Goal: Task Accomplishment & Management: Use online tool/utility

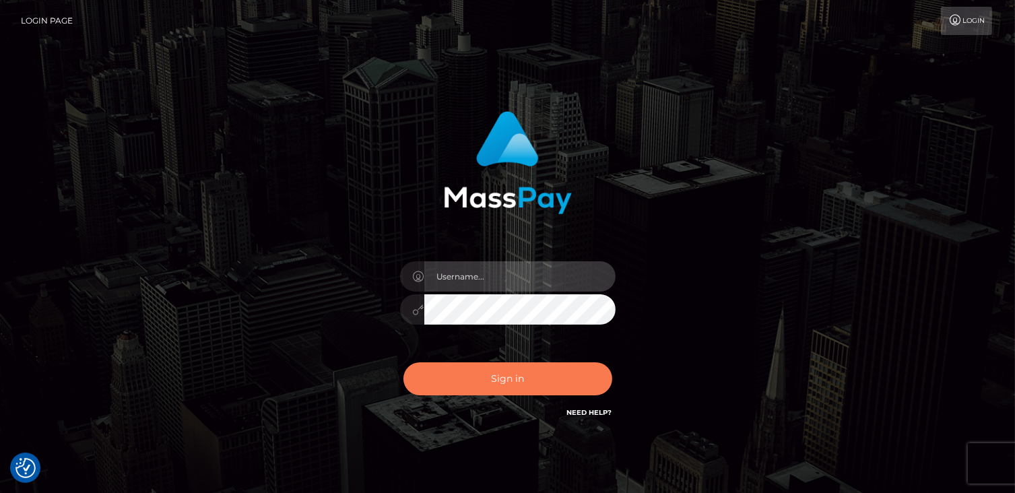
type input "catalinad"
click at [536, 375] on button "Sign in" at bounding box center [508, 378] width 209 height 33
type input "catalinad"
click at [516, 373] on button "Sign in" at bounding box center [508, 378] width 209 height 33
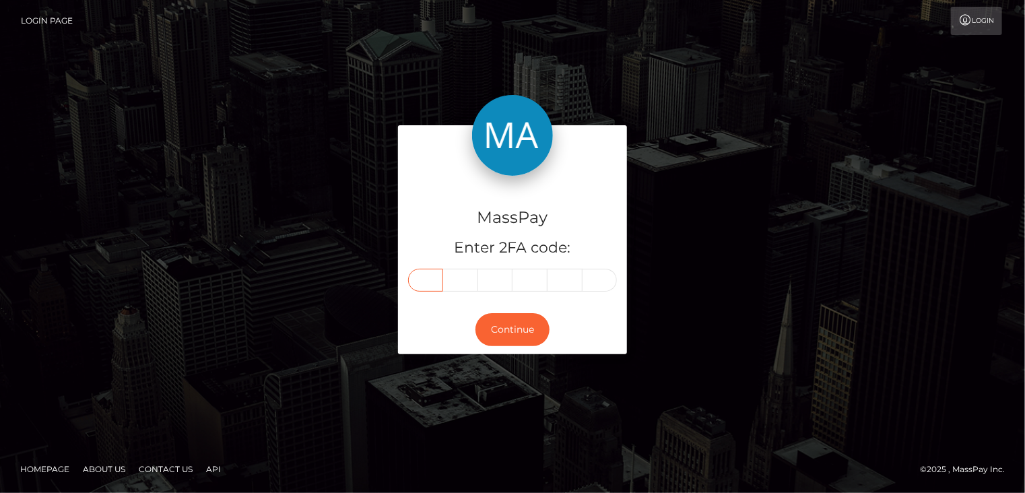
click at [425, 276] on input "text" at bounding box center [425, 280] width 35 height 23
type input "7"
type input "3"
type input "8"
type input "5"
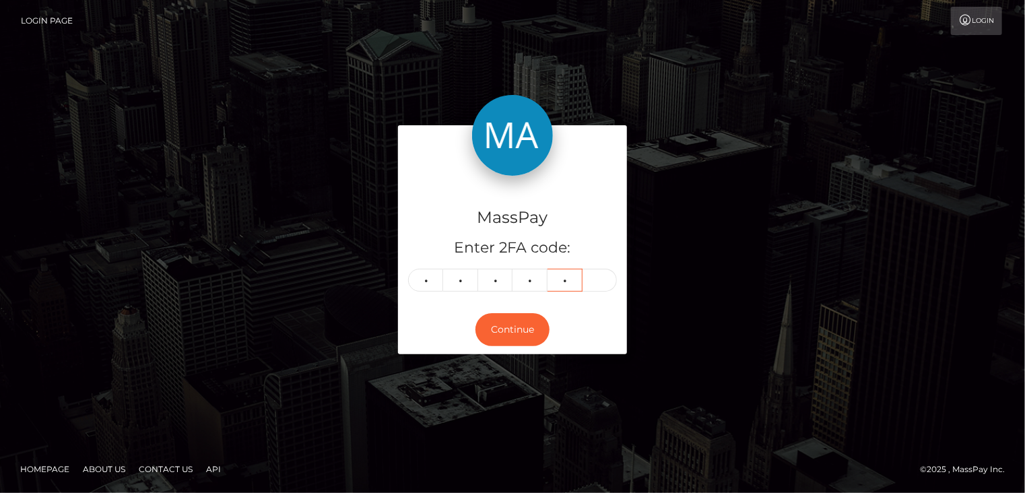
type input "1"
type input "5"
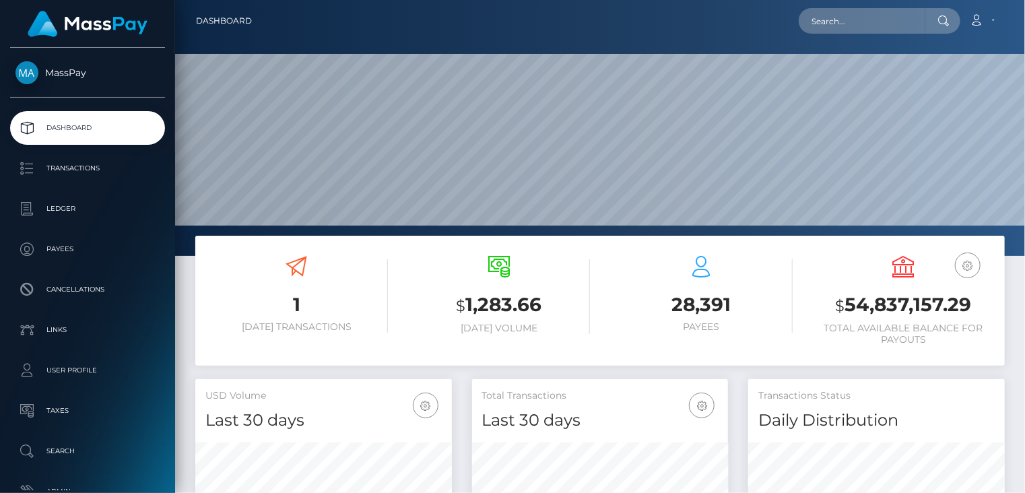
scroll to position [238, 256]
paste input "poact_XpkgljXpSkV8"
type input "poact_XpkgljXpSkV8"
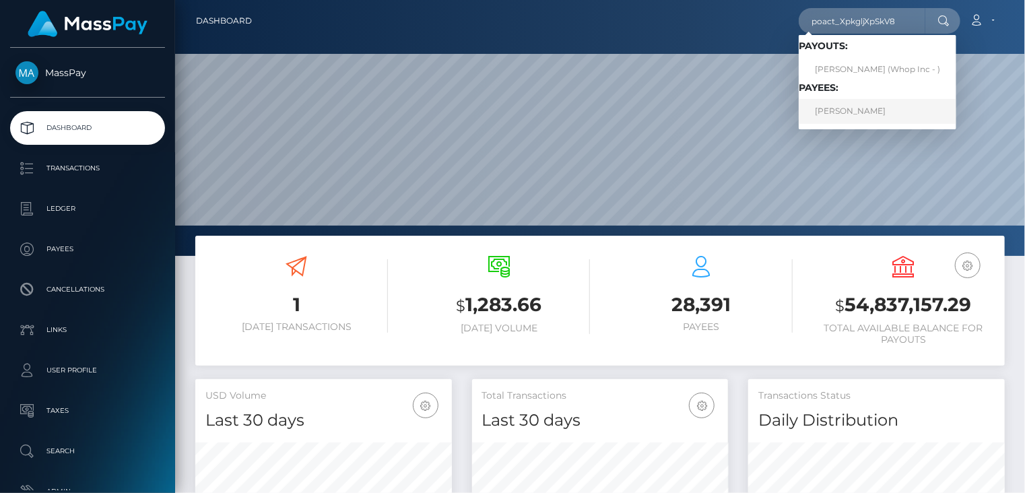
click at [852, 115] on link "SOLANO CORRAL" at bounding box center [878, 111] width 158 height 25
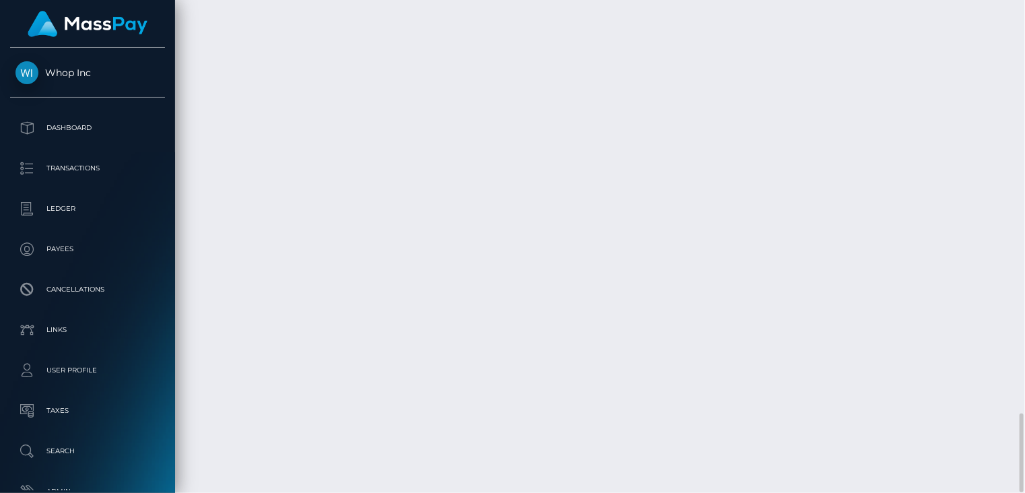
scroll to position [162, 256]
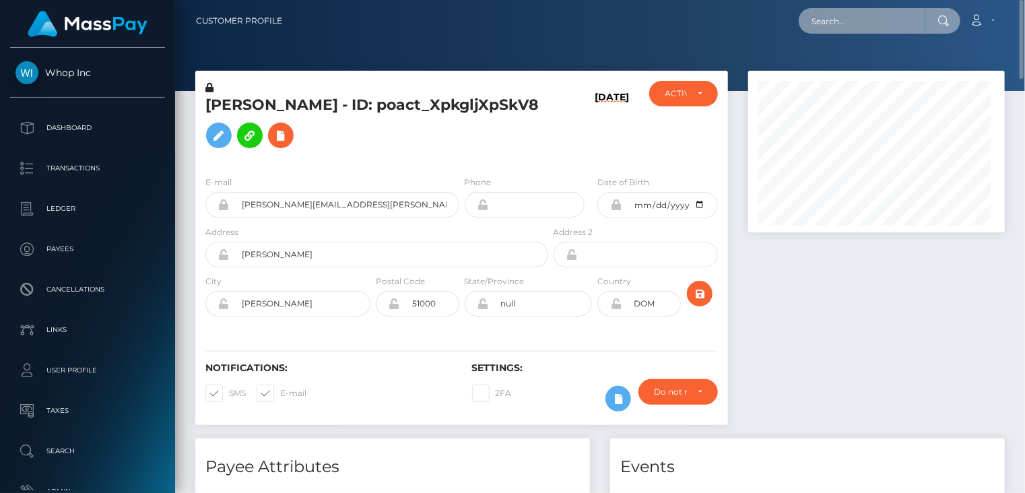
scroll to position [673490, 673395]
paste input "pout_qOtEYvWGurfkg"
type input "pout_qOtEYvWGurfkg"
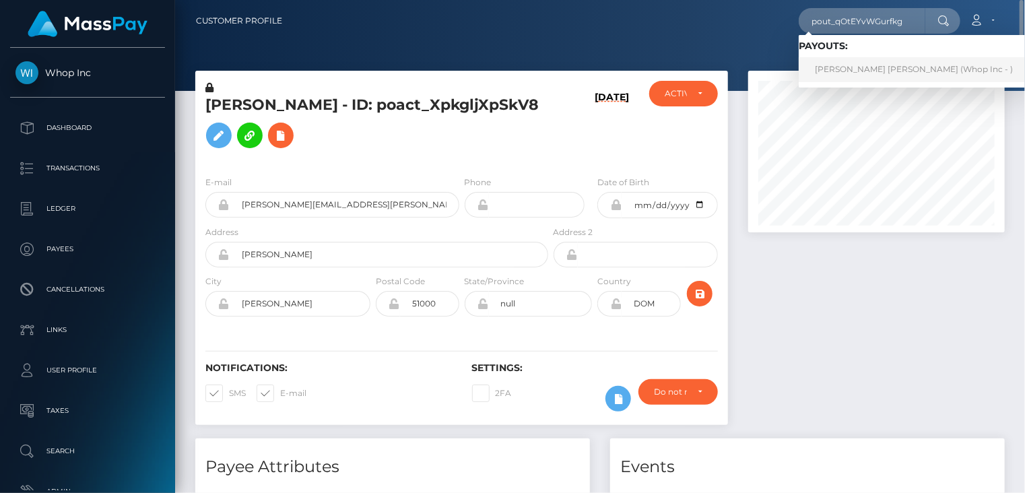
click at [860, 67] on link "JESUS DAVID RIPOLL PINEDA (Whop Inc - )" at bounding box center [914, 69] width 230 height 25
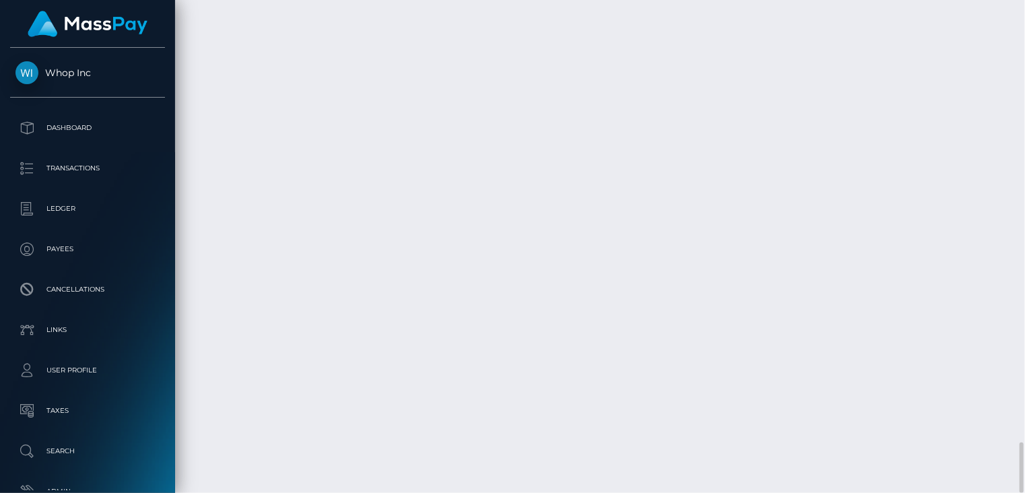
scroll to position [162, 256]
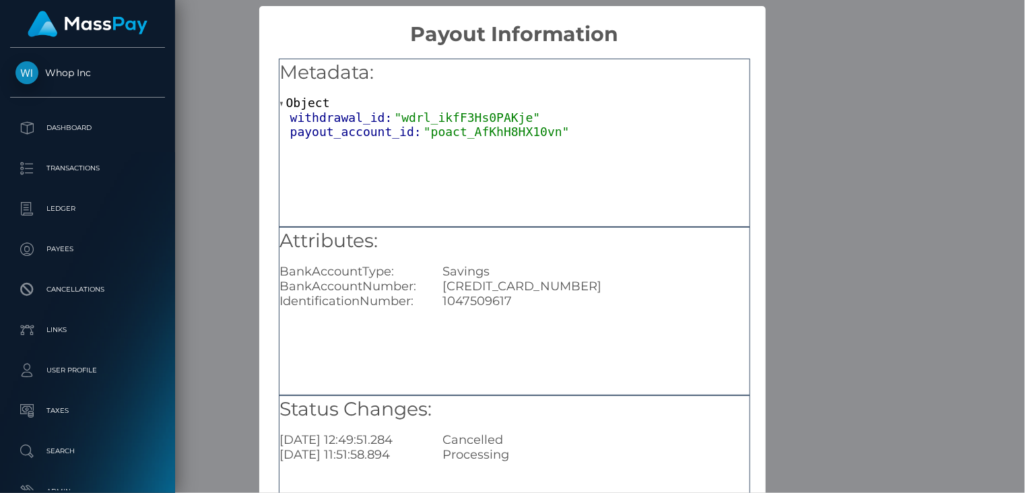
click at [903, 230] on div "× Payout Information Metadata: Object withdrawal_id: "wdrl_ikfF3Hs0PAKje" payou…" at bounding box center [512, 246] width 1025 height 493
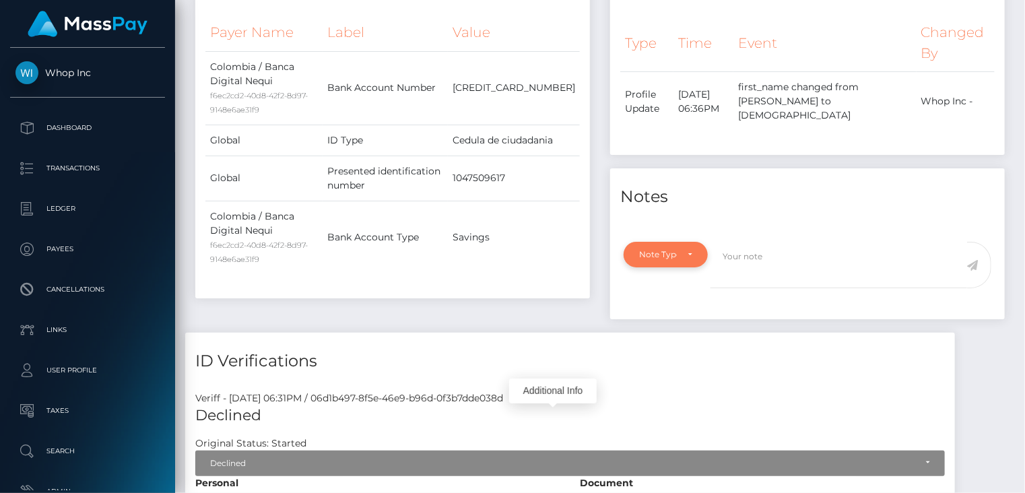
scroll to position [0, 0]
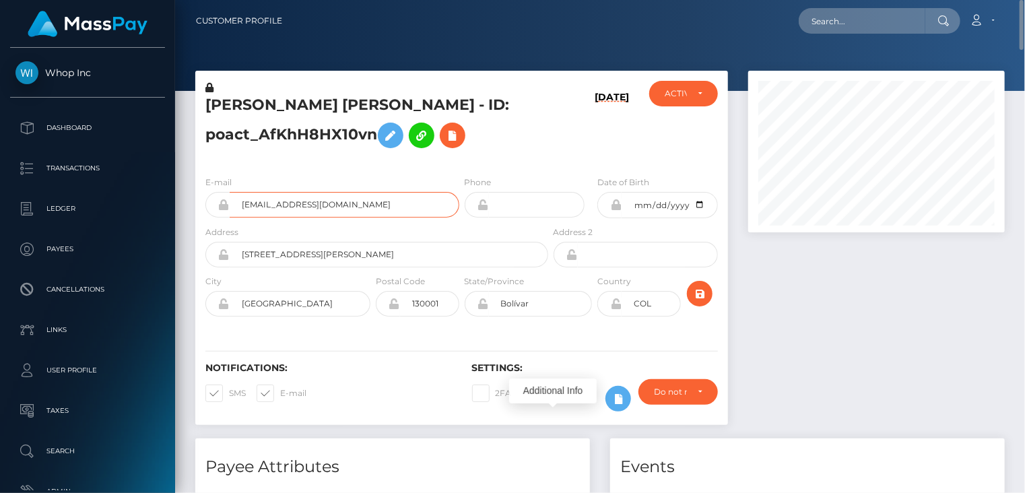
click at [315, 199] on input "jesuusripoll35+71e3cdba7c@gmail.com" at bounding box center [345, 205] width 230 height 26
click at [314, 199] on input "jesuusripoll35+71e3cdba7c@gmail.com" at bounding box center [345, 205] width 230 height 26
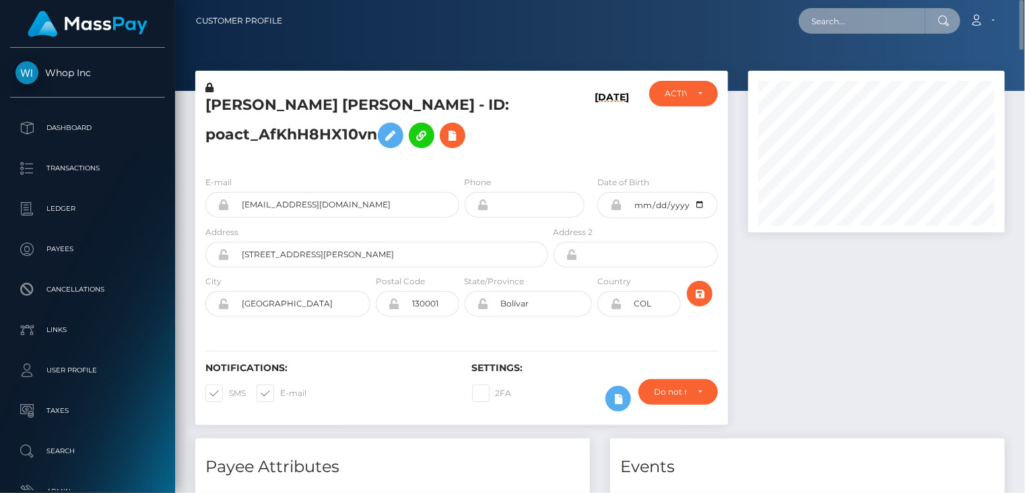
paste input "MSP6f30bfc654dedd6"
type input "MSP6f30bfc654dedd6"
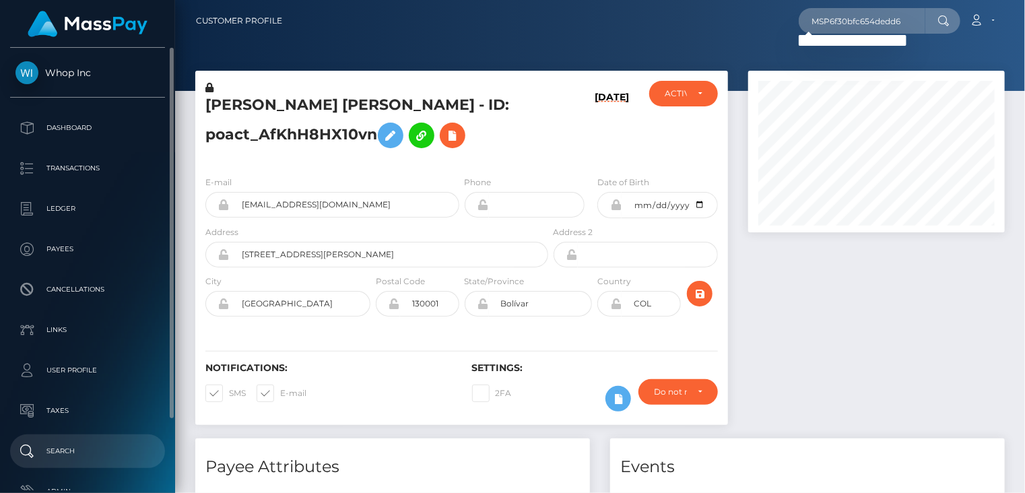
click at [91, 452] on p "Search" at bounding box center [87, 451] width 144 height 20
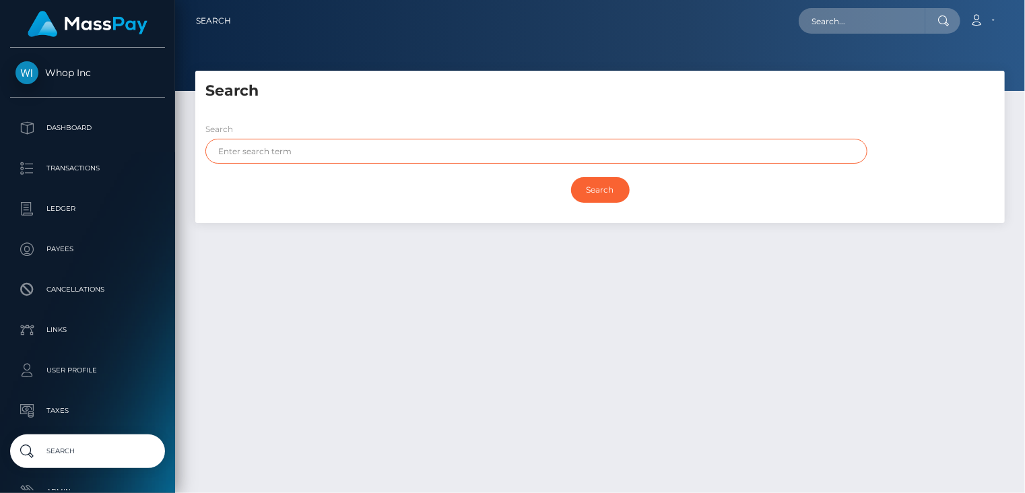
paste input "ALKURDI"
type input "ALKURDI"
click at [598, 189] on input "Search" at bounding box center [600, 190] width 59 height 26
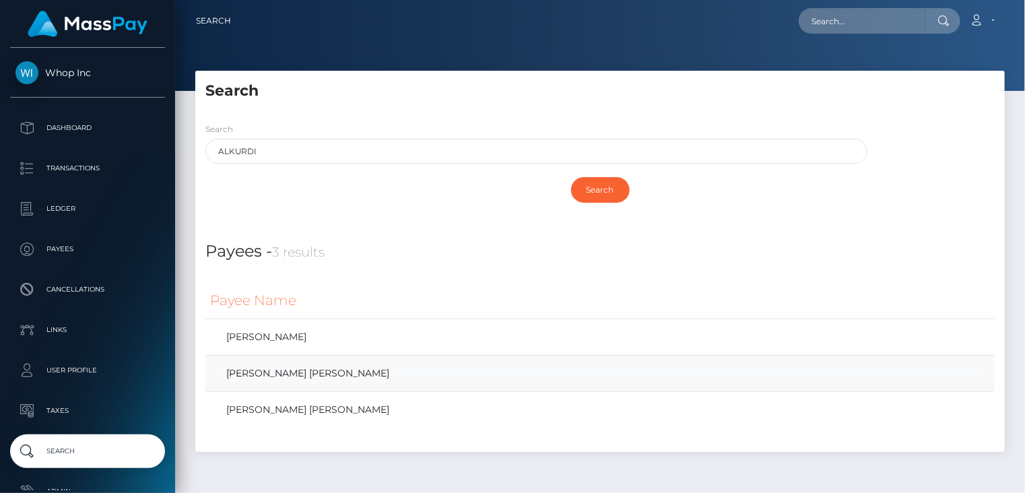
click at [323, 366] on link "REEMA MOHAMED ALI ALKURDI" at bounding box center [600, 374] width 780 height 20
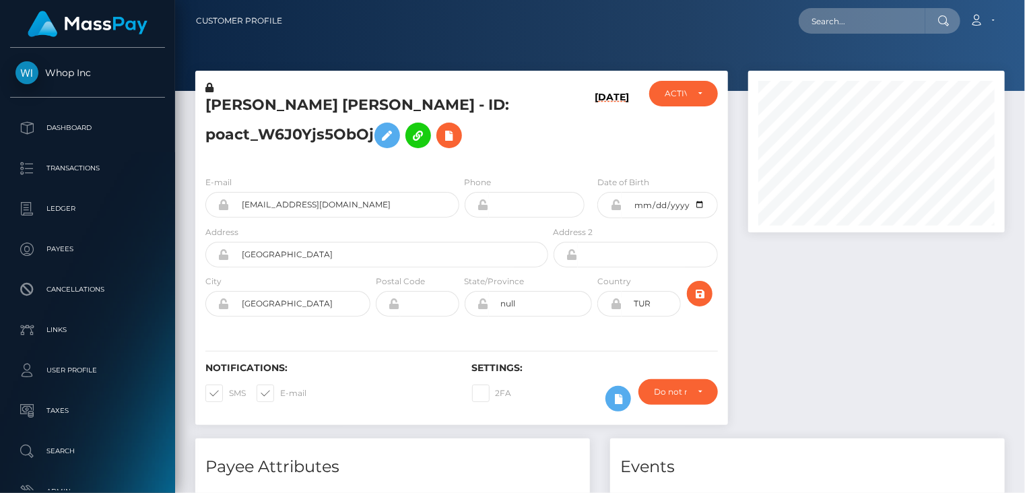
scroll to position [162, 256]
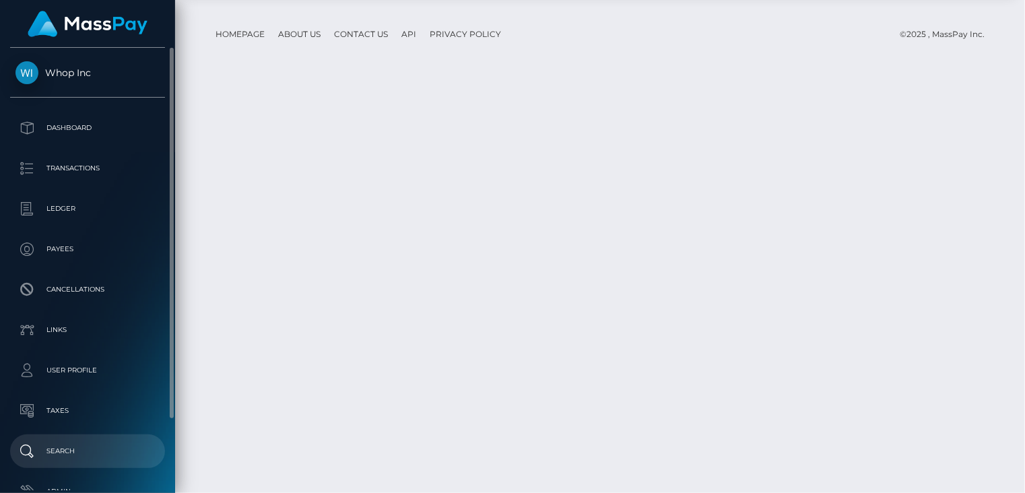
click at [108, 447] on p "Search" at bounding box center [87, 451] width 144 height 20
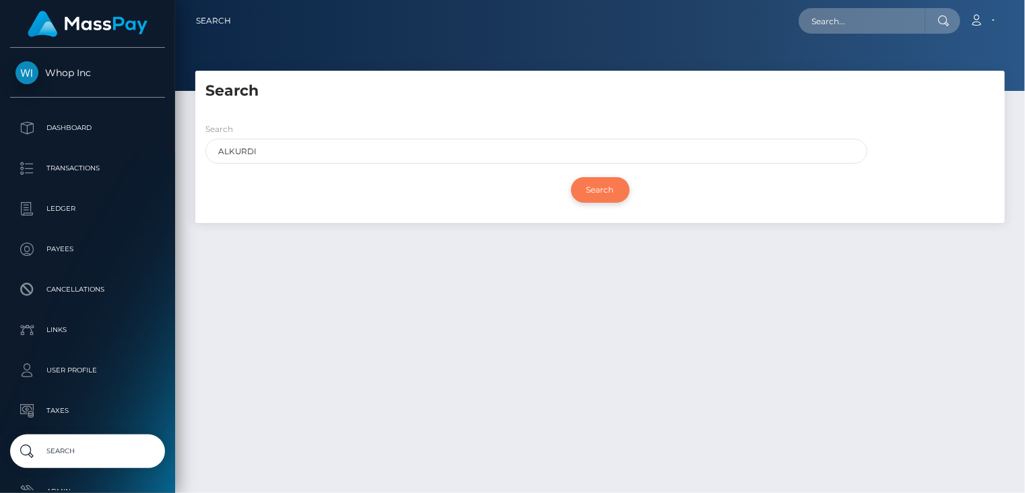
type input "ALKURDI"
click at [590, 190] on input "Search" at bounding box center [600, 190] width 59 height 26
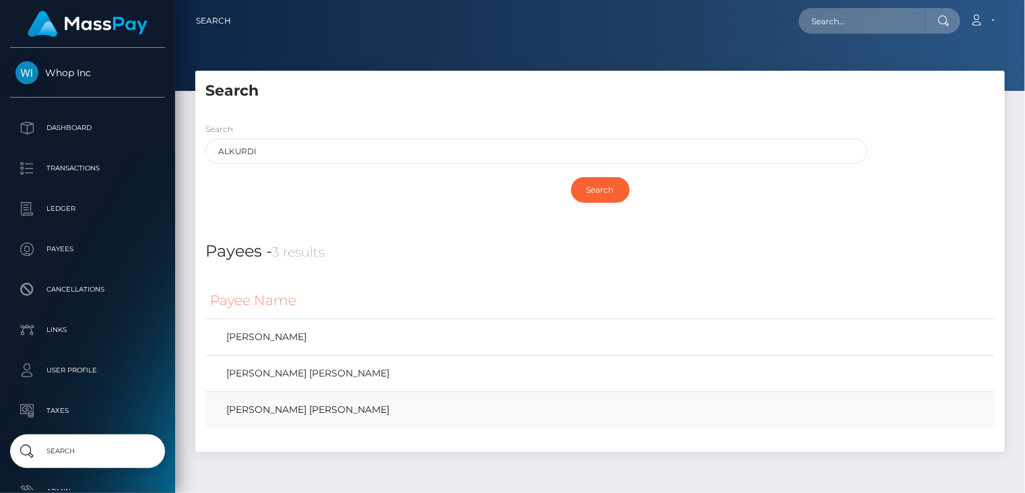
click at [315, 411] on link "REEMA MOHAMED ALI ALKURDI" at bounding box center [600, 410] width 780 height 20
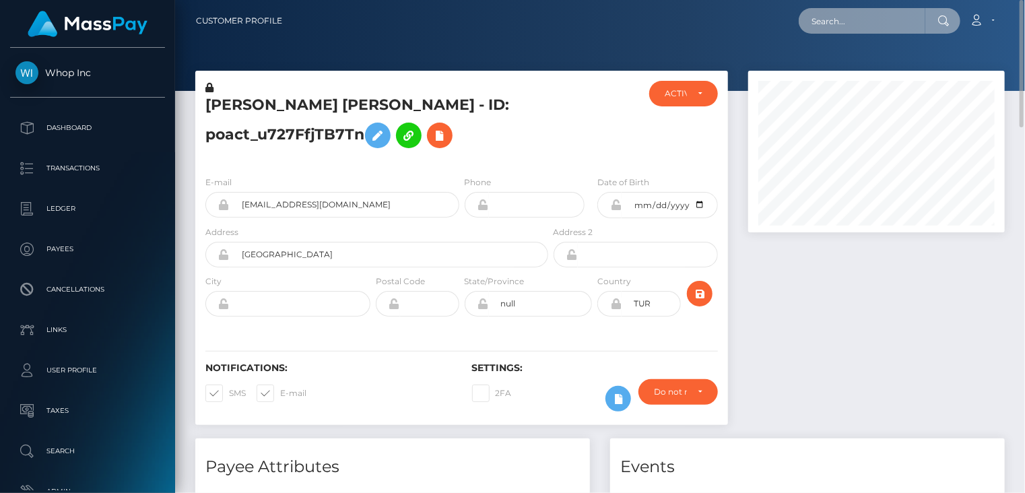
paste input "MSPbe38180c46cc8a5"
type input "MSPbe38180c46cc8a5"
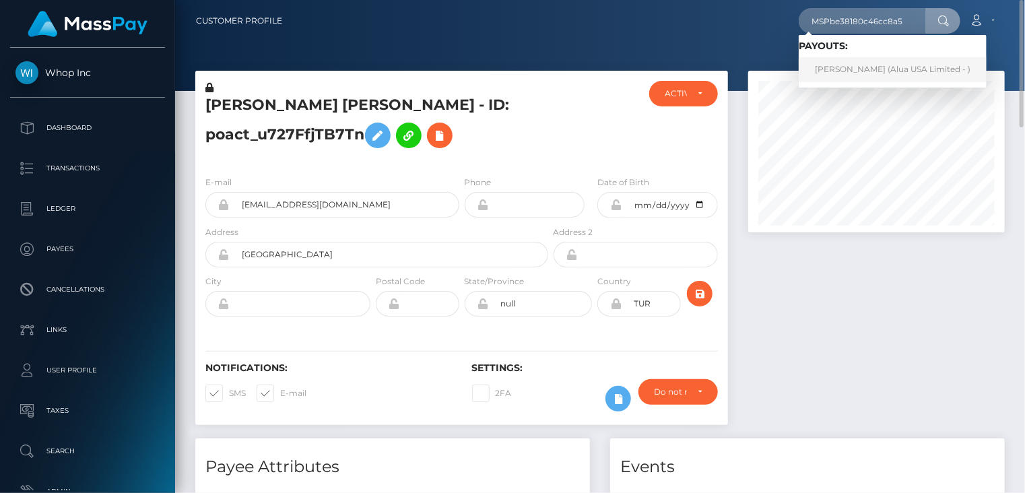
click at [855, 68] on link "[PERSON_NAME] (Alua USA Limited - )" at bounding box center [893, 69] width 188 height 25
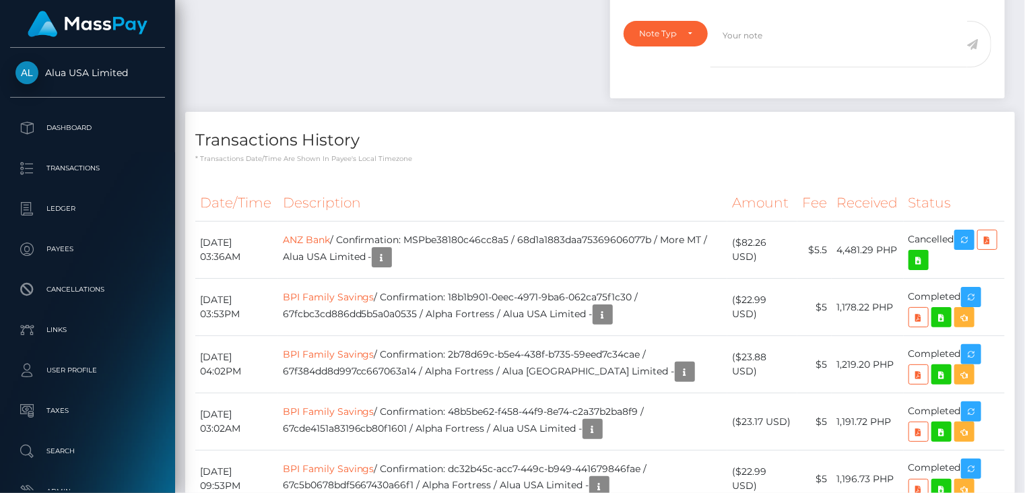
scroll to position [162, 256]
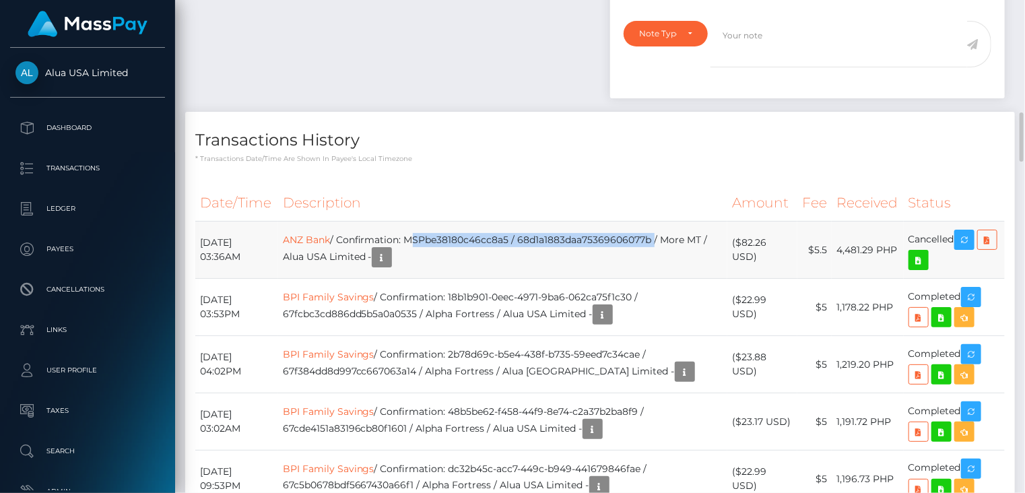
drag, startPoint x: 439, startPoint y: 222, endPoint x: 679, endPoint y: 222, distance: 240.5
click at [679, 222] on td "ANZ Bank / Confirmation: MSPbe38180c46cc8a5 / 68d1a1883daa75369606077b / More M…" at bounding box center [503, 250] width 450 height 57
copy td "MSPbe38180c46cc8a5 / 68d1a1883daa75369606077b"
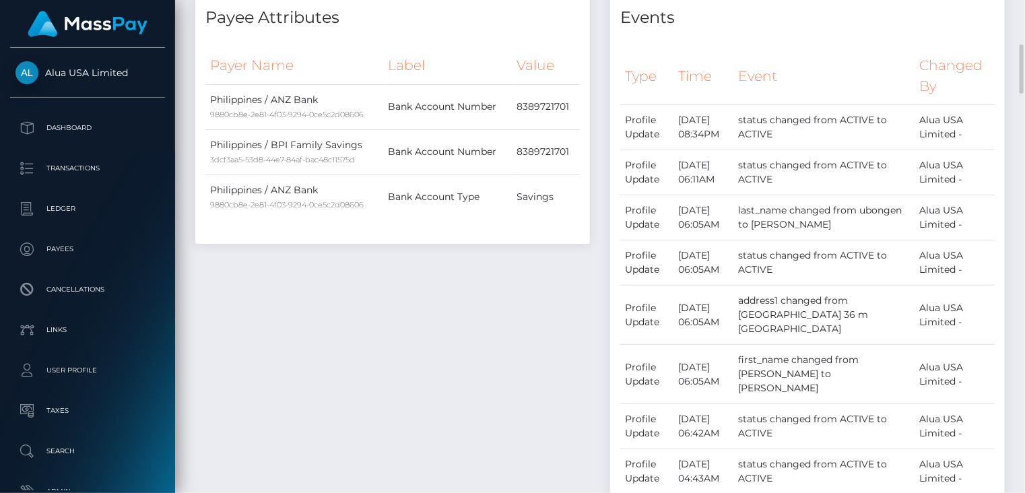
scroll to position [0, 0]
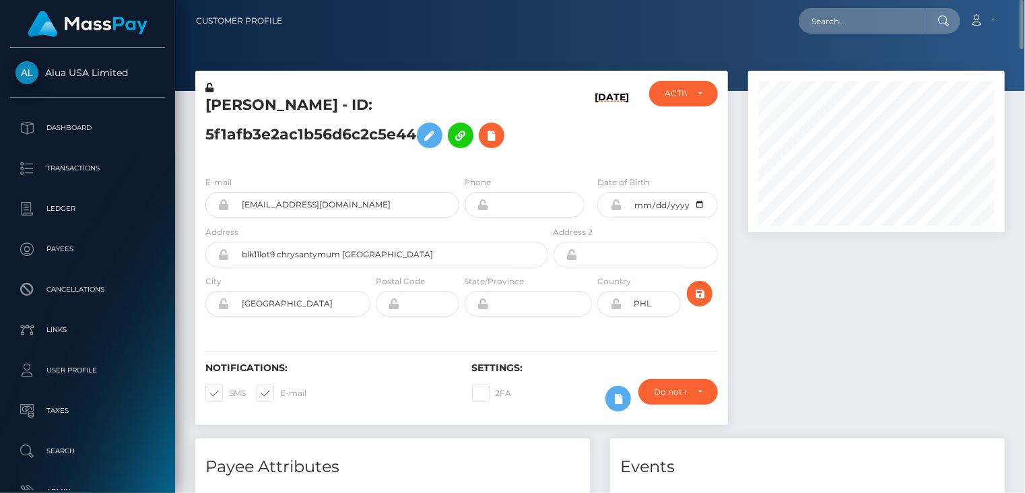
click at [271, 110] on h5 "christina benitez - ID: 5f1afb3e2ac1b56d6c2c5e44" at bounding box center [372, 125] width 335 height 60
copy h5 "christina benitez - ID: 5f1afb3e2ac1b56d6c2c5e44"
paste input "MSP050f19534691166"
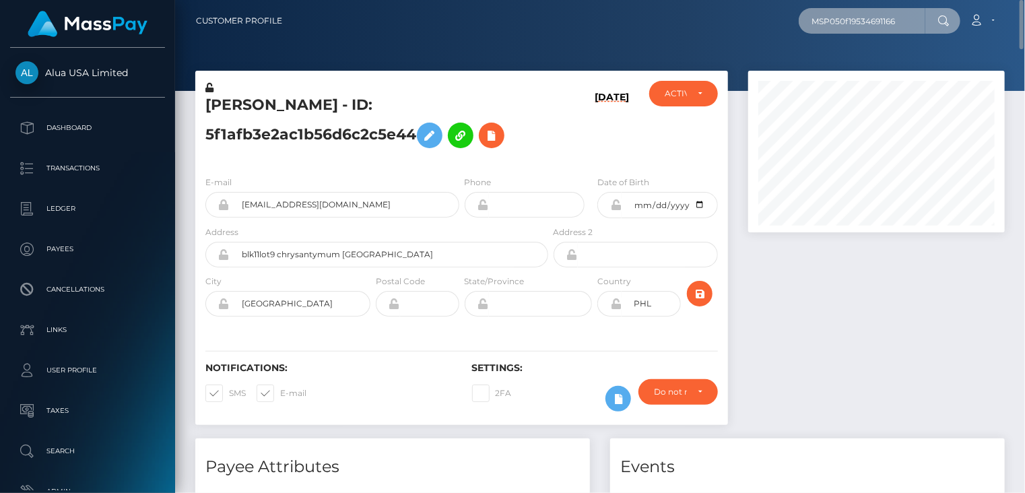
type input "MSP050f19534691166"
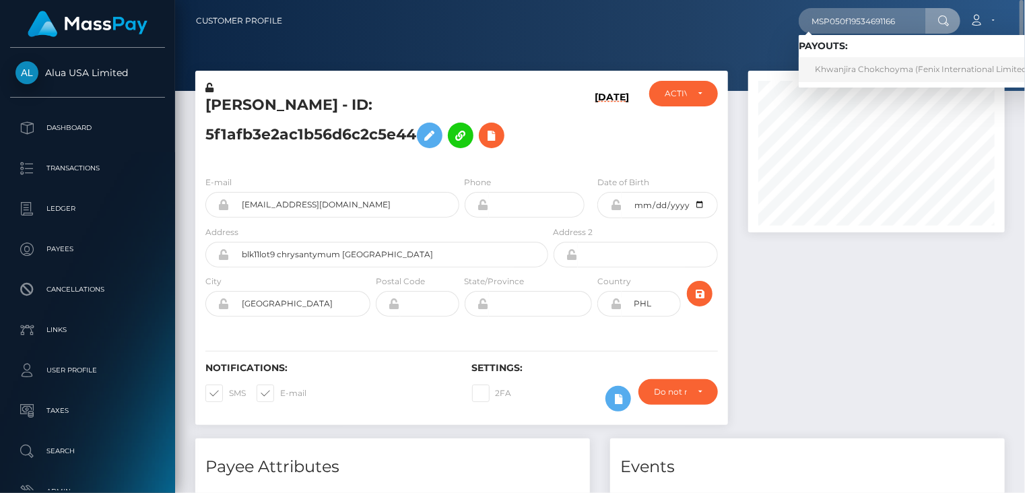
click at [849, 69] on link "Khwanjira Chokchoyma (Fenix International Limited - )" at bounding box center [926, 69] width 255 height 25
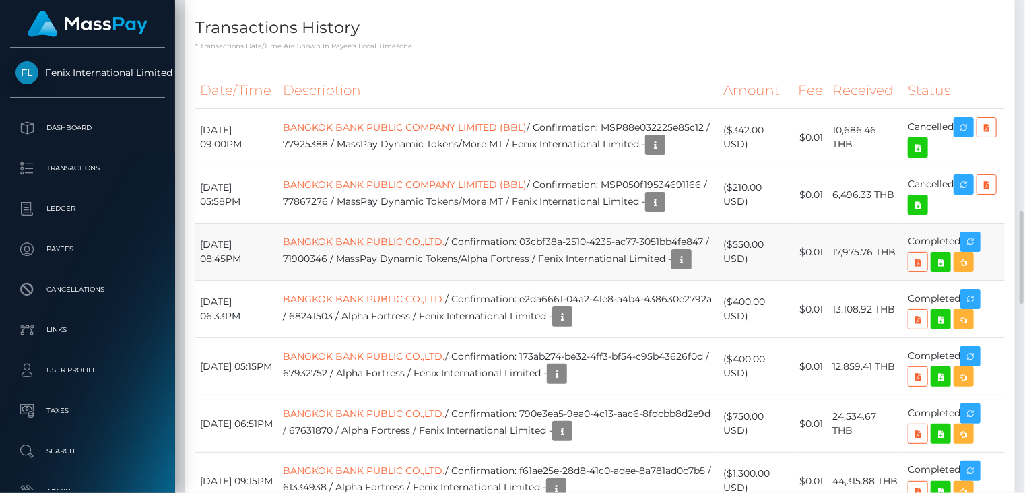
scroll to position [162, 256]
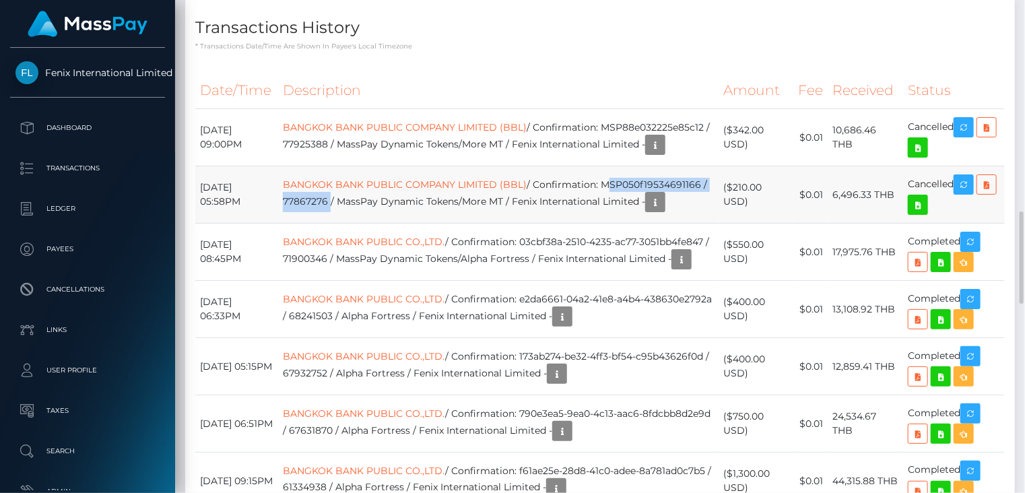
drag, startPoint x: 309, startPoint y: 203, endPoint x: 460, endPoint y: 203, distance: 151.6
click at [460, 203] on td "BANGKOK BANK PUBLIC COMPANY LIMITED (BBL) / Confirmation: MSP050f19534691166 / …" at bounding box center [498, 194] width 441 height 57
copy td "MSP050f19534691166 / 77867276"
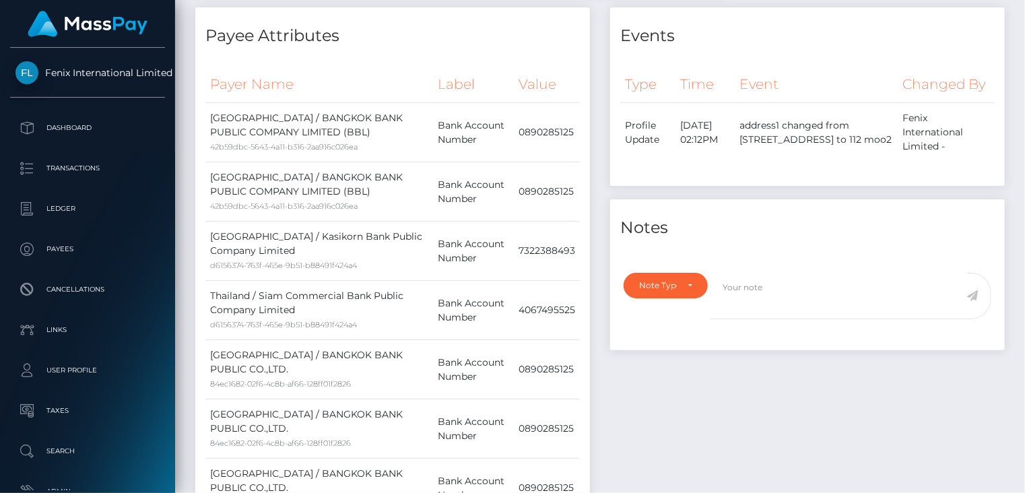
scroll to position [0, 0]
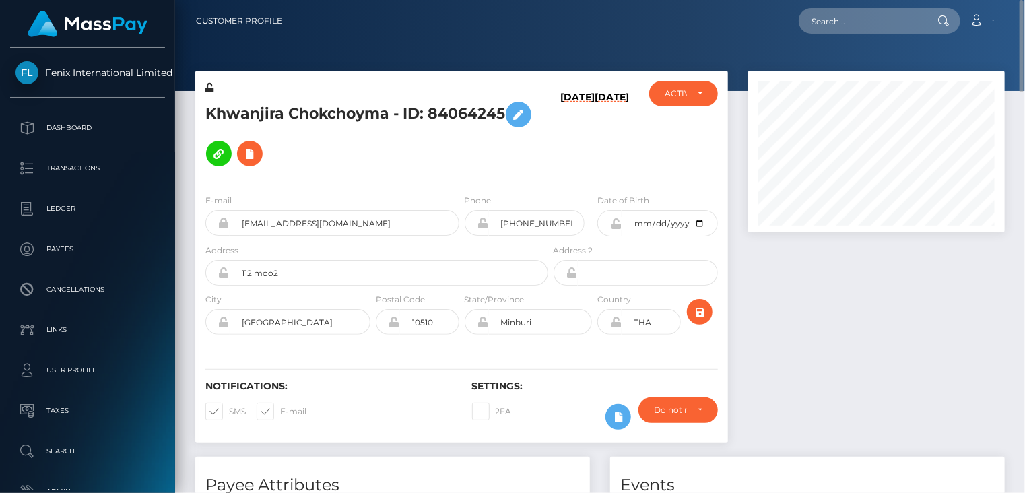
click at [323, 112] on h5 "Khwanjira Chokchoyma - ID: 84064245" at bounding box center [372, 134] width 335 height 78
copy h5 "Khwanjira Chokchoyma - ID: 84064245"
paste input "MSPee3d6df2a508ff7"
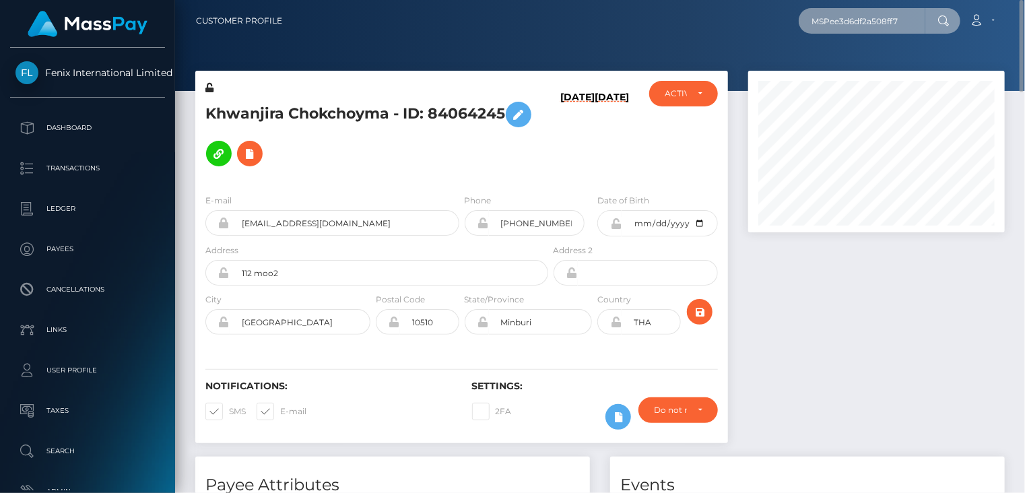
type input "MSPee3d6df2a508ff7"
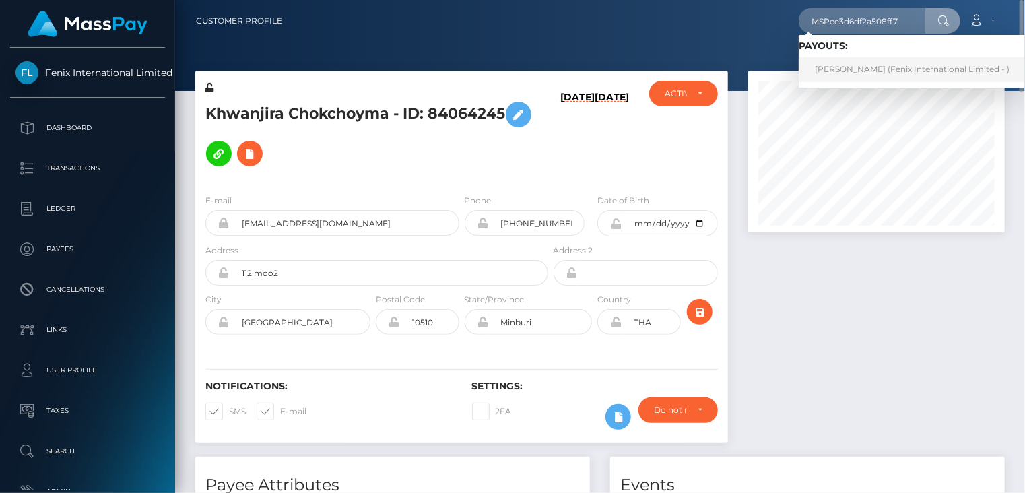
click at [878, 75] on link "Asia Alexandrovna Sokolova (Fenix International Limited - )" at bounding box center [912, 69] width 227 height 25
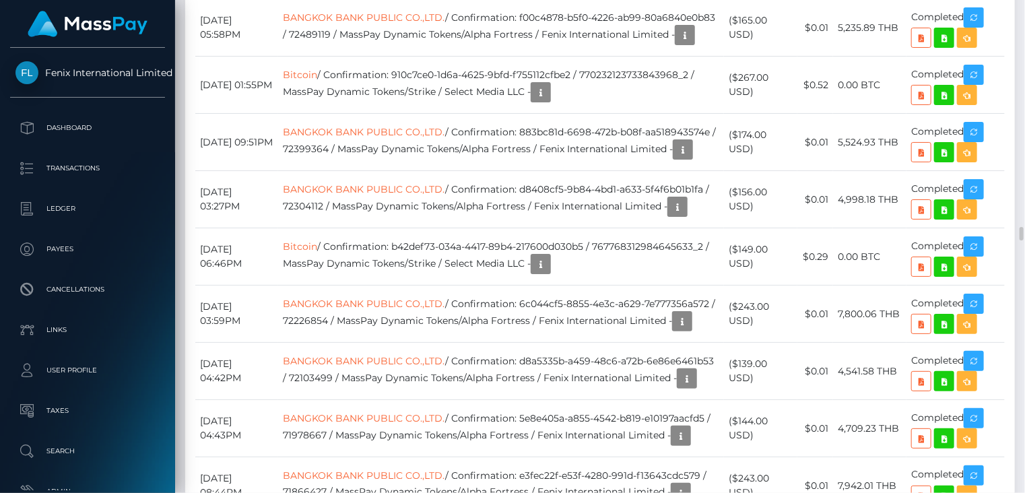
scroll to position [8764, 0]
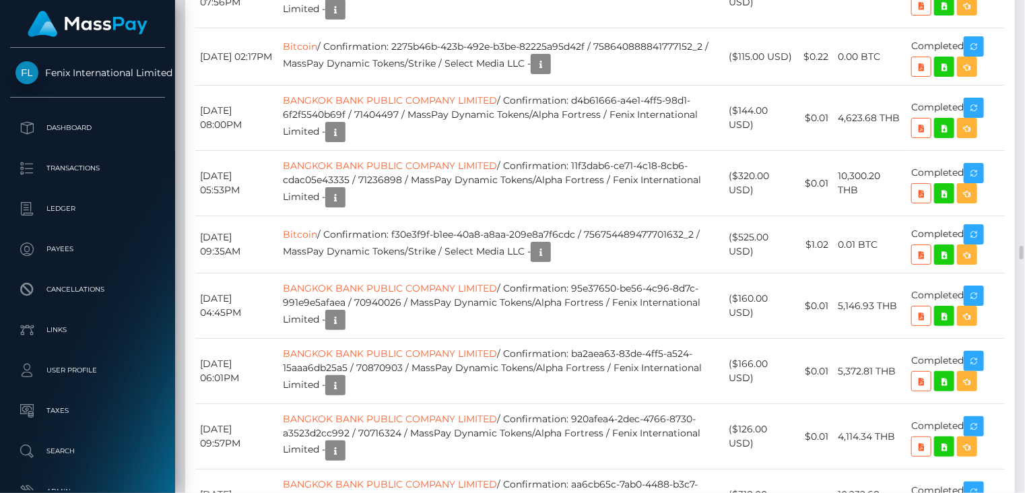
drag, startPoint x: 306, startPoint y: 223, endPoint x: 457, endPoint y: 218, distance: 151.7
copy td "MSPee3d6df2a508ff7 / 77843925"
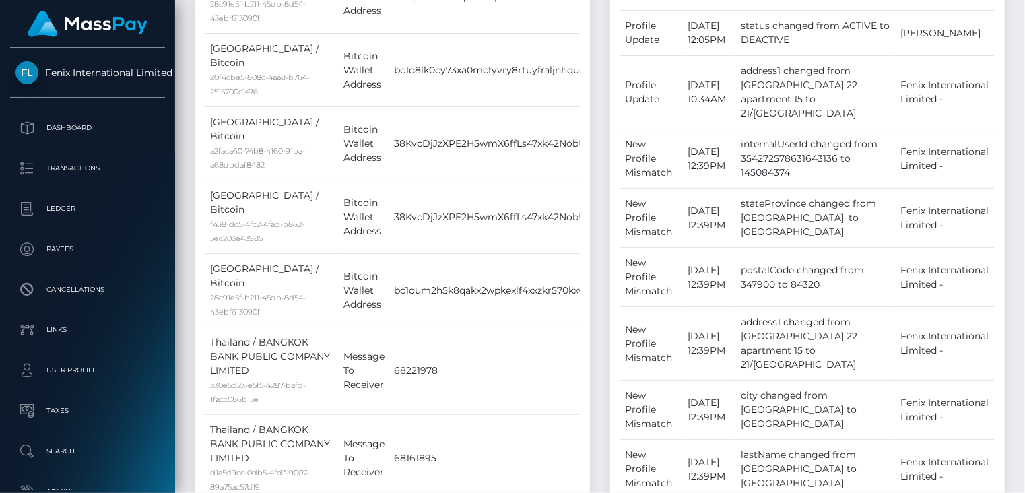
scroll to position [0, 0]
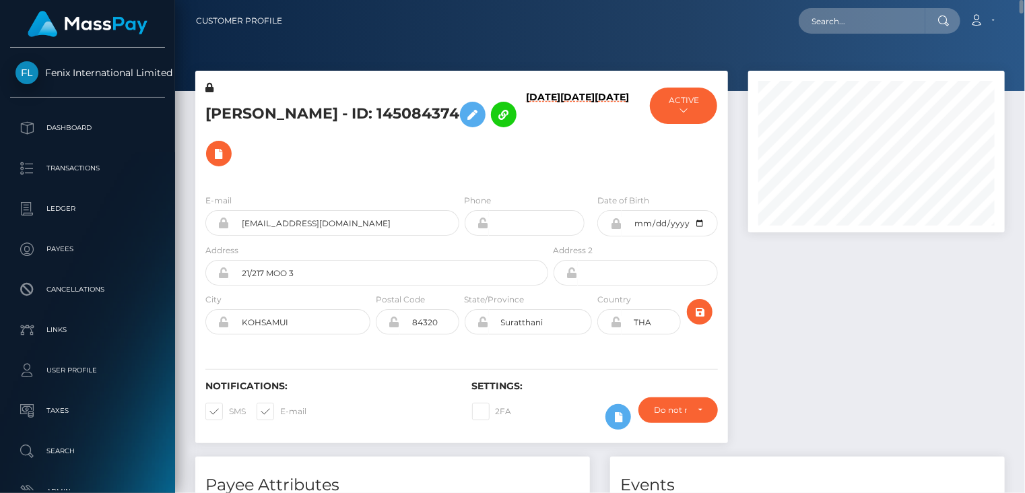
click at [256, 107] on h5 "Asia Alexandrovna Sokolova - ID: 145084374" at bounding box center [372, 134] width 335 height 78
copy h5 "Asia Alexandrovna Sokolova - ID: 145084374"
paste input "MSP189244a814b6167"
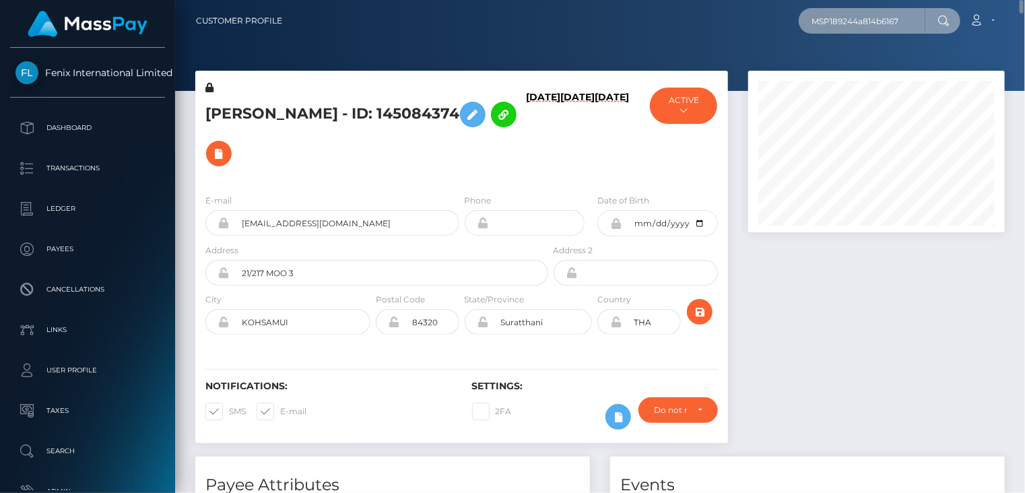
type input "MSP189244a814b6167"
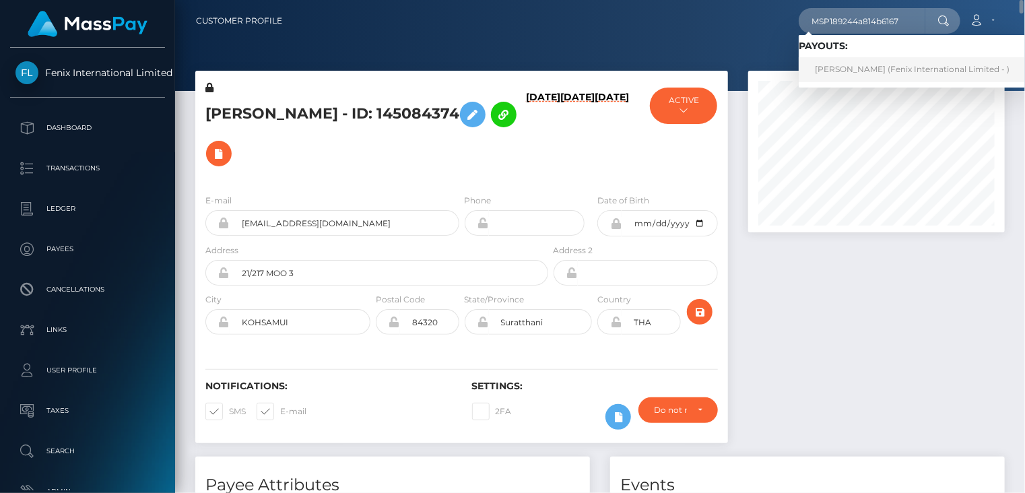
click at [835, 71] on link "janjira seesuwong (Fenix International Limited - )" at bounding box center [912, 69] width 227 height 25
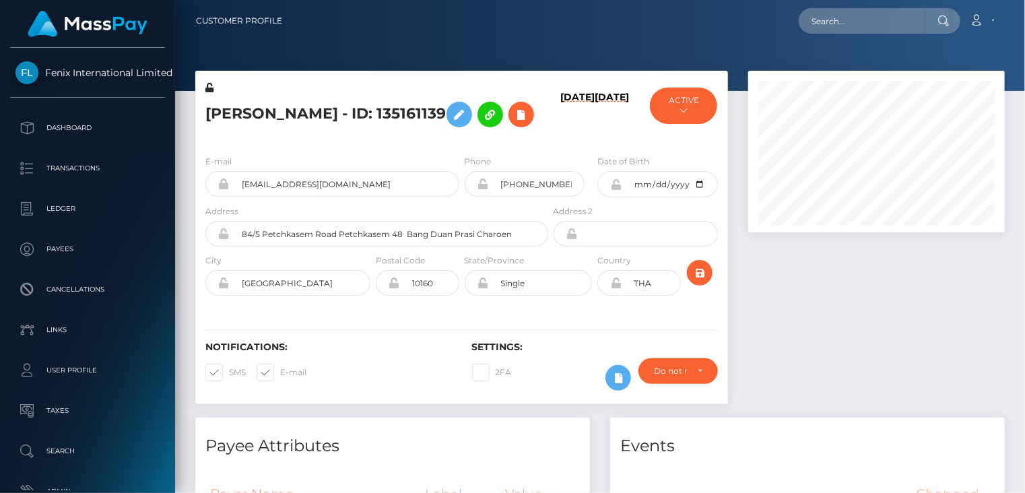
scroll to position [162, 256]
click at [792, 270] on div at bounding box center [876, 244] width 277 height 347
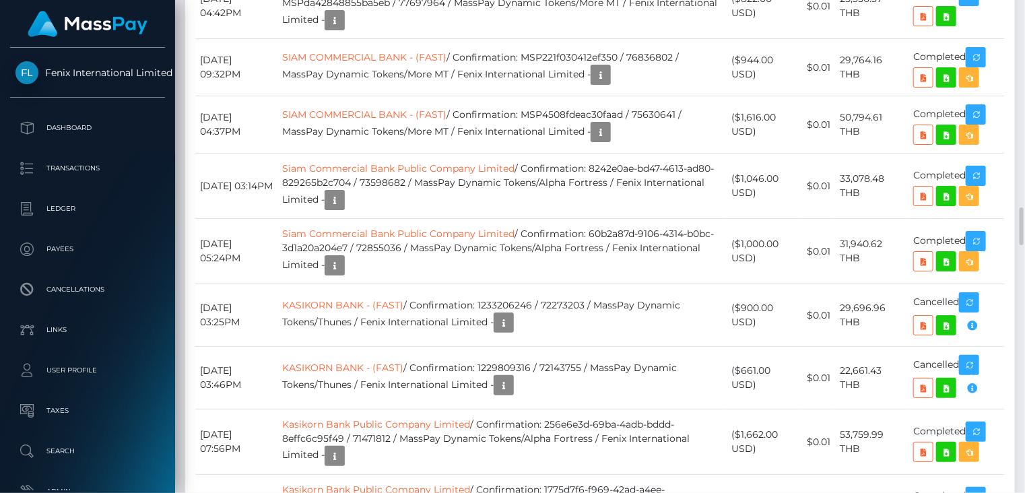
scroll to position [2472, 0]
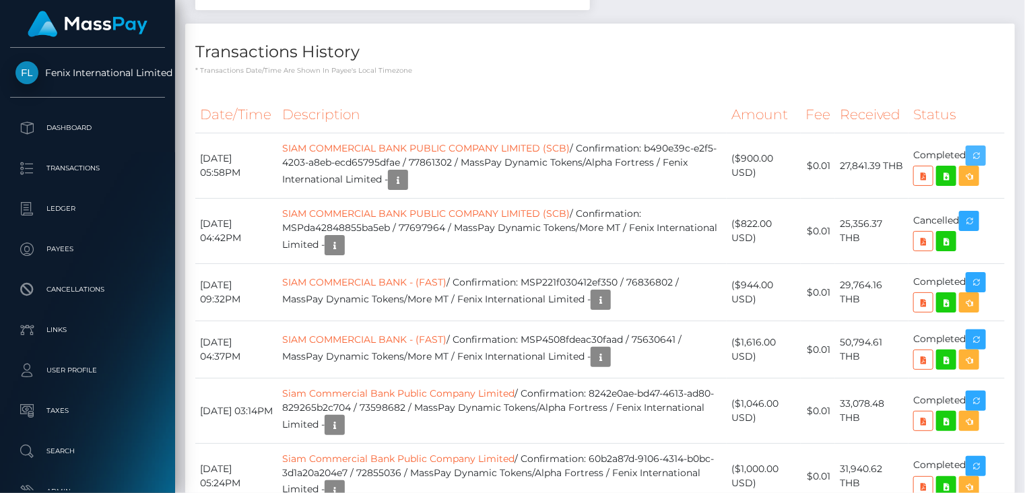
click at [981, 92] on body "Fenix International Limited Dashboard Transactions Ledger Payees" at bounding box center [512, 246] width 1025 height 493
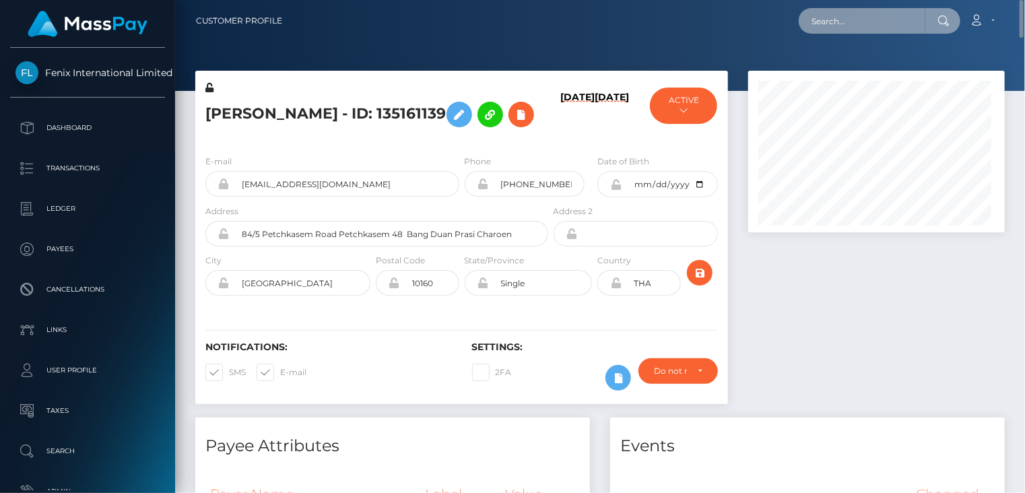
scroll to position [162, 256]
paste input "MSPec2b1fc475ed1cc"
type input "MSPec2b1fc475ed1cc"
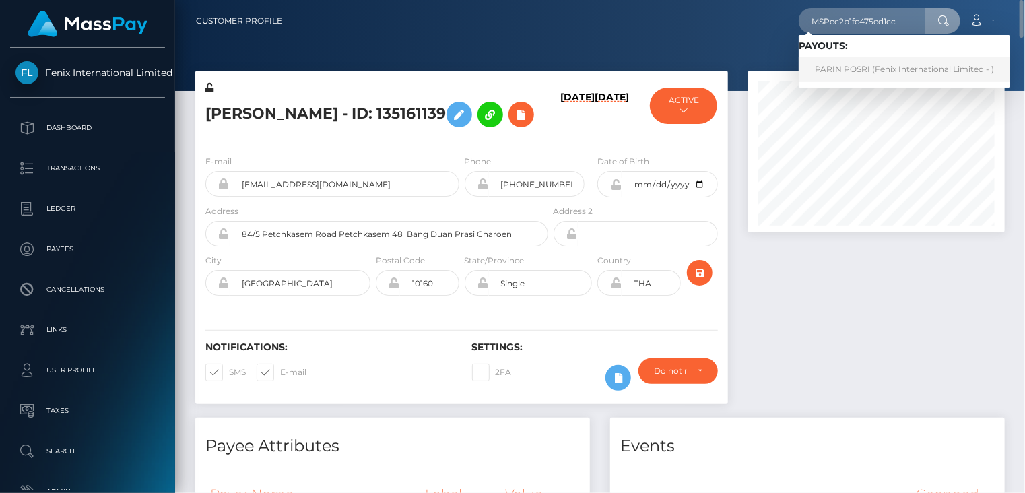
click at [842, 65] on link "PARIN POSRI (Fenix International Limited - )" at bounding box center [905, 69] width 212 height 25
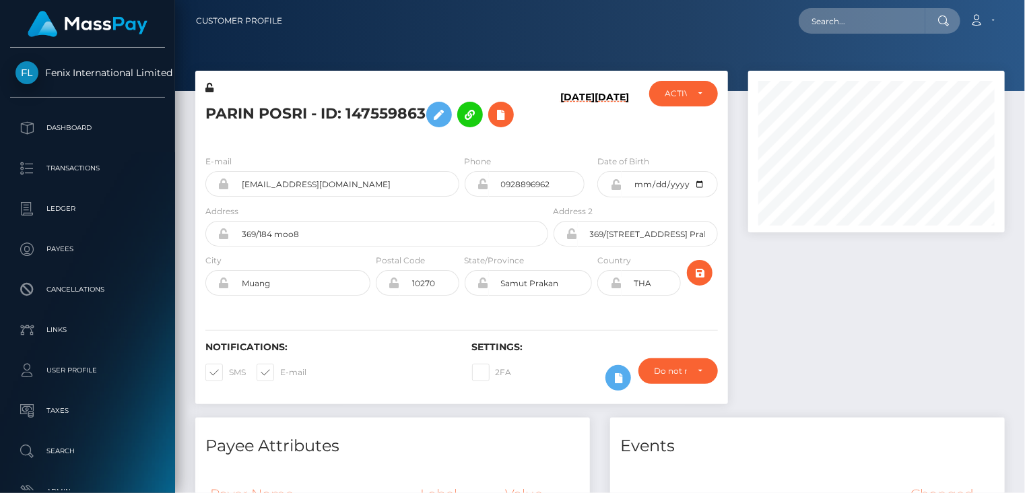
scroll to position [162, 256]
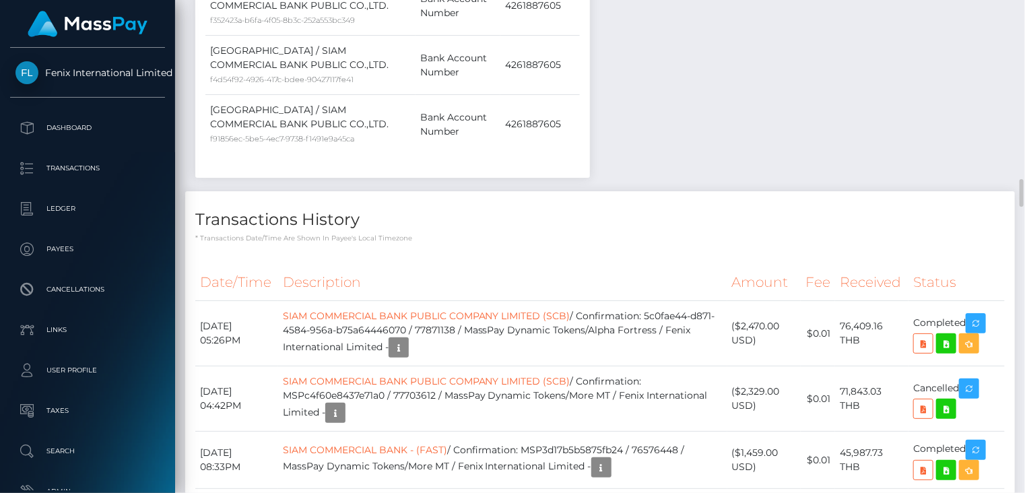
click at [628, 264] on th "Description" at bounding box center [502, 282] width 449 height 37
click at [343, 366] on td "SIAM COMMERCIAL BANK PUBLIC COMPANY LIMITED (SCB) / Confirmation: MSPc4f60e8437…" at bounding box center [502, 398] width 449 height 65
copy td "MSPc4f60e8437e71a0"
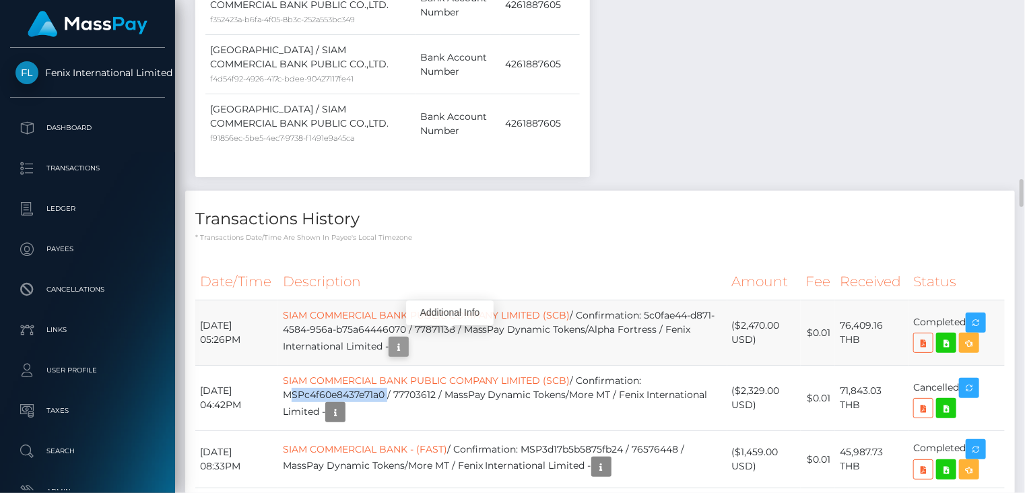
click at [407, 339] on icon "button" at bounding box center [399, 347] width 16 height 17
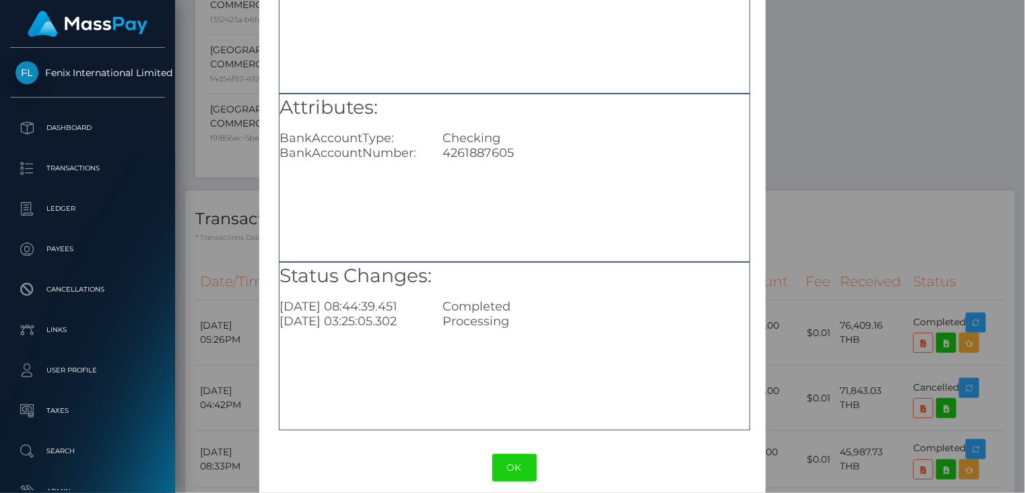
scroll to position [148, 0]
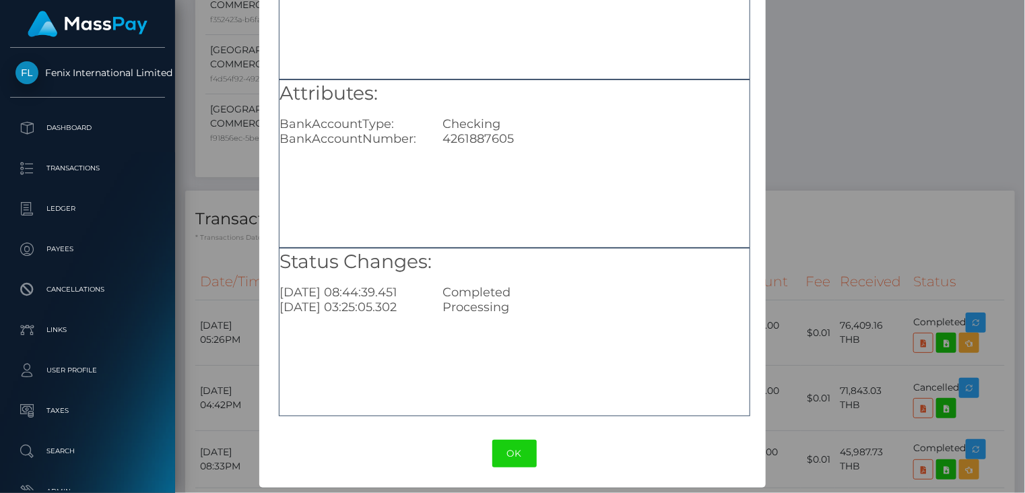
click at [824, 74] on div "× Payout Information Metadata: Object Attributes: BankAccountType: Checking Ban…" at bounding box center [512, 246] width 1025 height 493
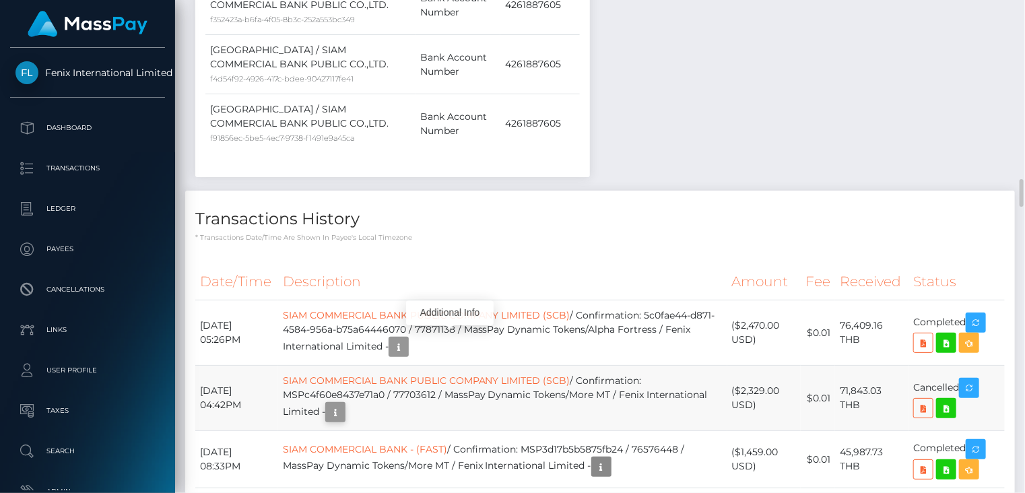
scroll to position [162, 256]
click at [344, 404] on icon "button" at bounding box center [335, 412] width 16 height 17
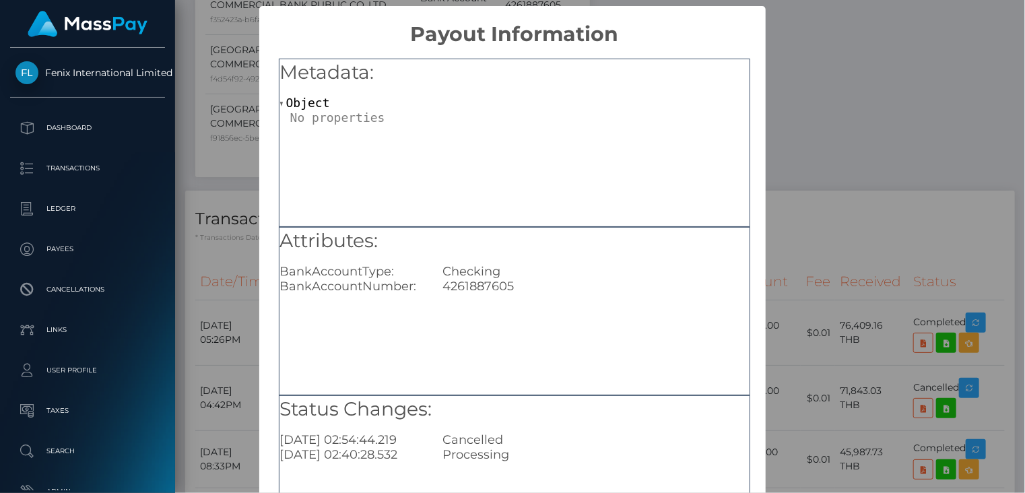
click at [225, 77] on div "× Payout Information Metadata: Object Attributes: BankAccountType: Checking Ban…" at bounding box center [512, 246] width 1025 height 493
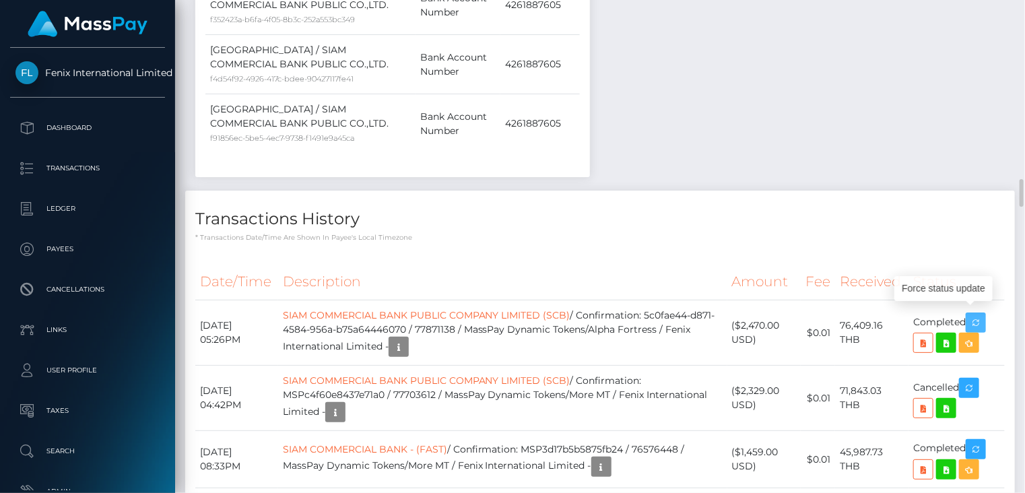
drag, startPoint x: 979, startPoint y: 148, endPoint x: 175, endPoint y: 264, distance: 812.7
click at [979, 315] on icon "button" at bounding box center [976, 323] width 16 height 17
click at [385, 366] on td "SIAM COMMERCIAL BANK PUBLIC COMPANY LIMITED (SCB) / Confirmation: MSPc4f60e8437…" at bounding box center [502, 398] width 449 height 65
copy td "MSPc4f60e8437e71a0"
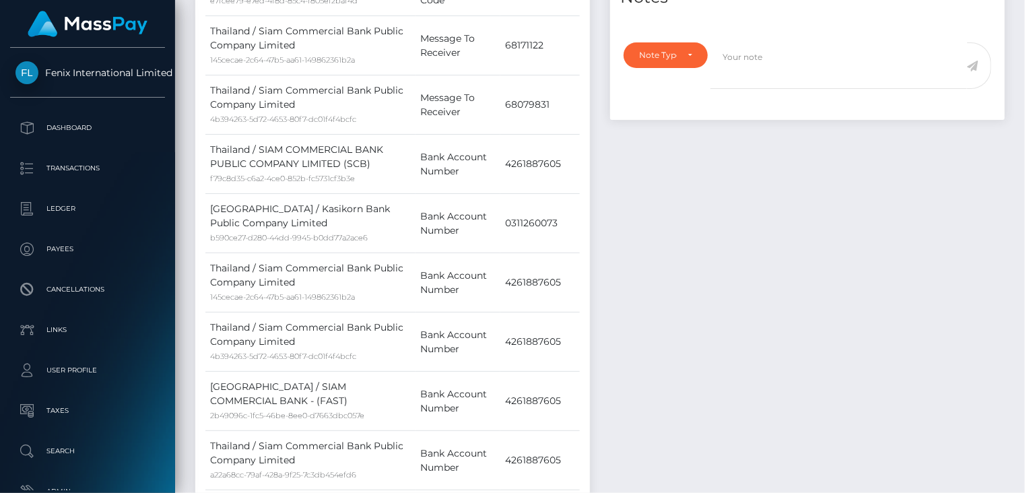
scroll to position [0, 0]
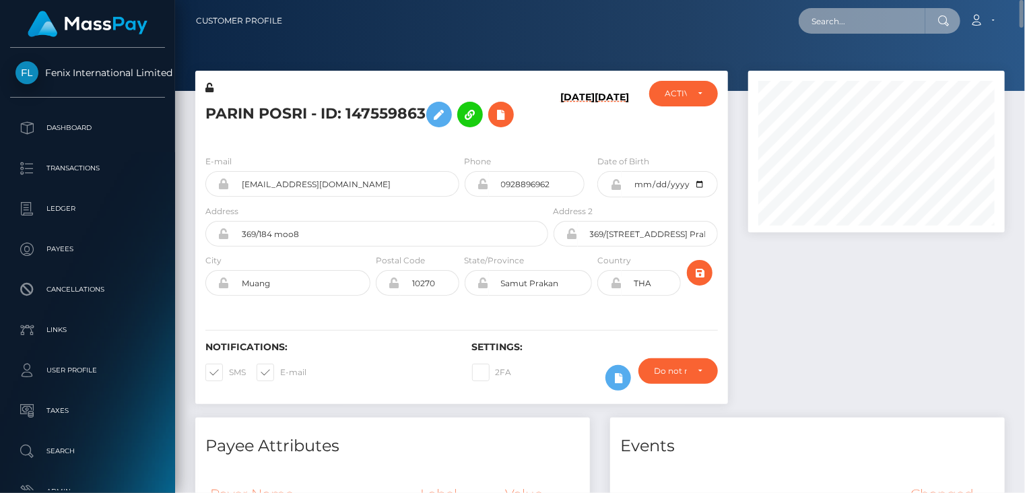
paste input "MSPe0c1e66db3b3f59"
type input "MSPe0c1e66db3b3f59"
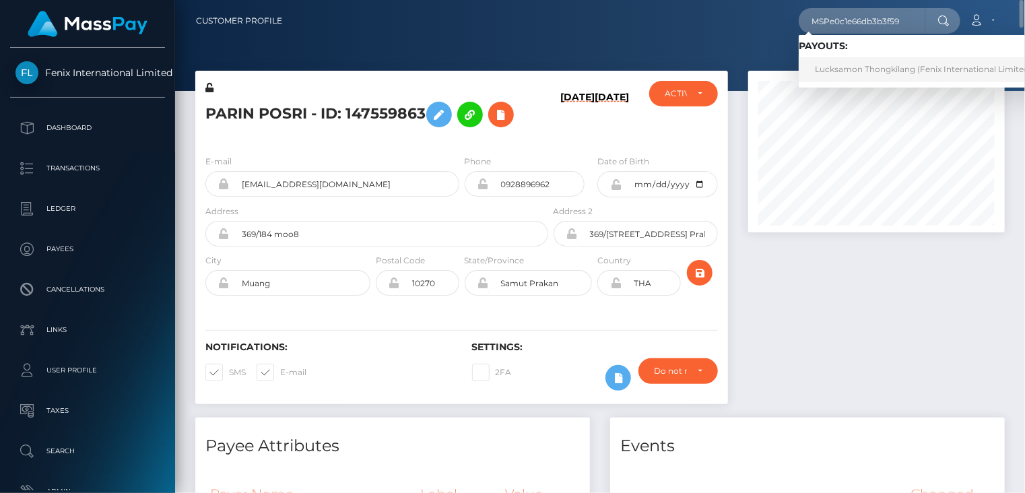
click at [830, 68] on link "Lucksamon Thongkilang (Fenix International Limited - )" at bounding box center [927, 69] width 257 height 25
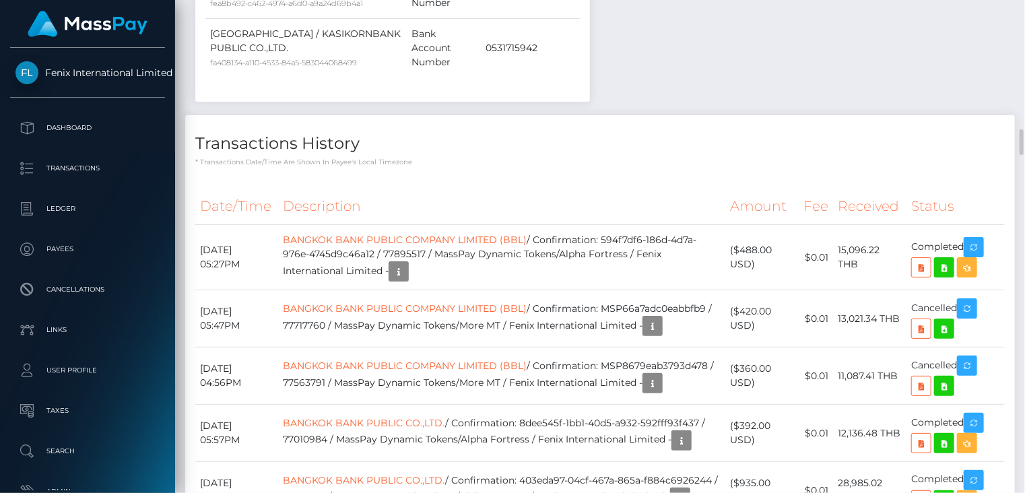
scroll to position [2022, 0]
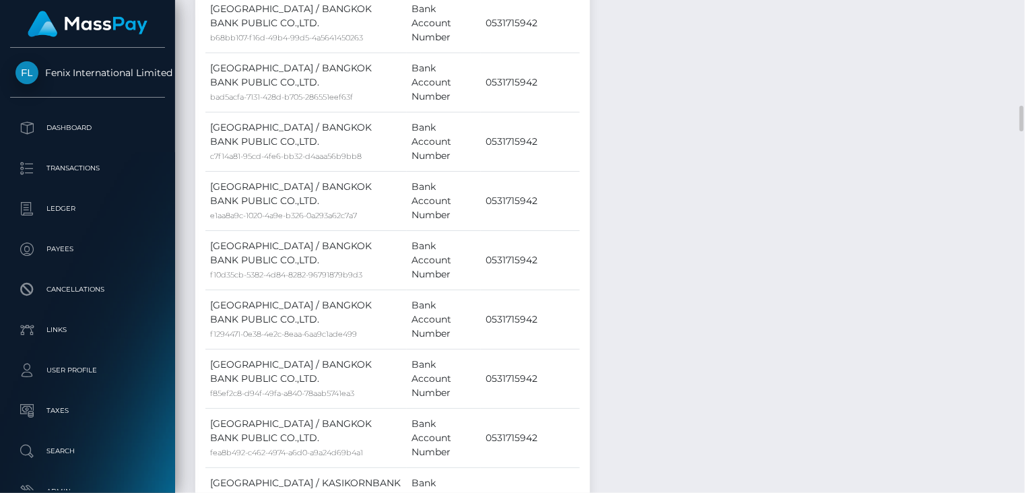
copy td "MSP66a7adc0eabbfb9"
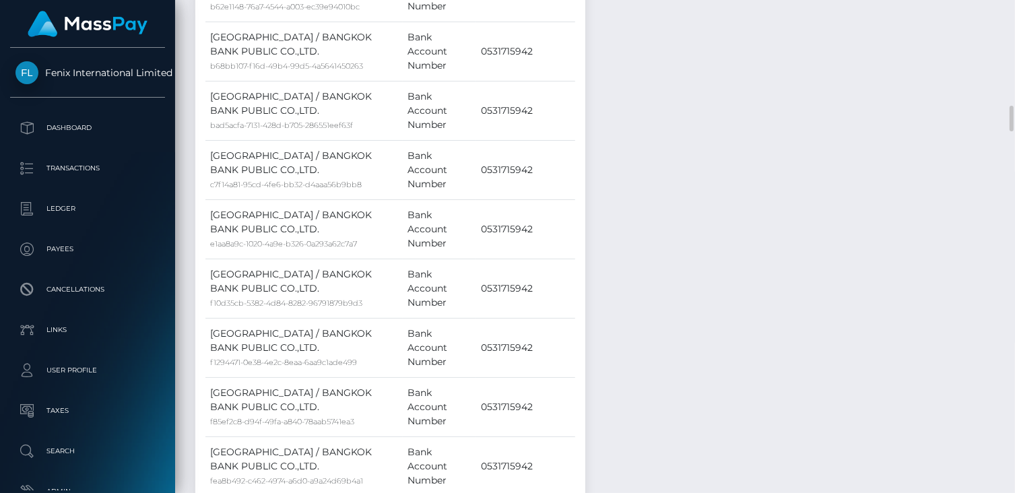
scroll to position [162, 256]
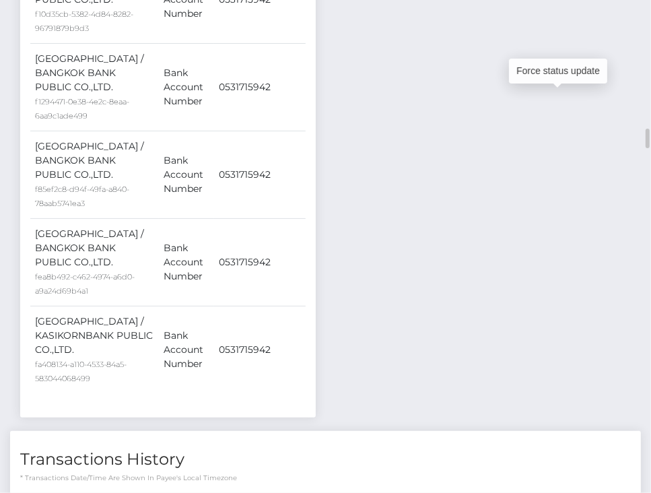
scroll to position [162, 190]
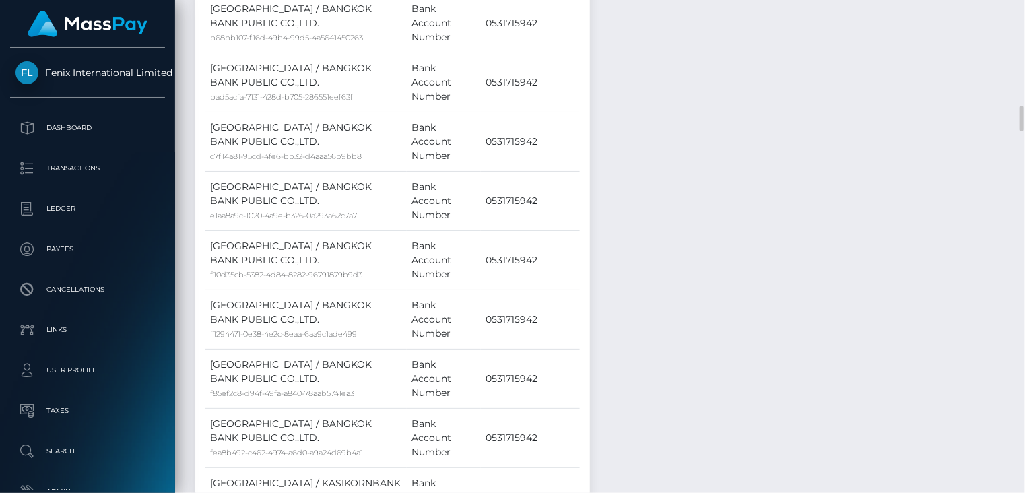
scroll to position [673490, 673395]
click at [391, 351] on td "Thailand / BANGKOK BANK PUBLIC CO.,LTD. f85ef2c8-d94f-49fa-a840-78aab5741ea3" at bounding box center [305, 378] width 201 height 59
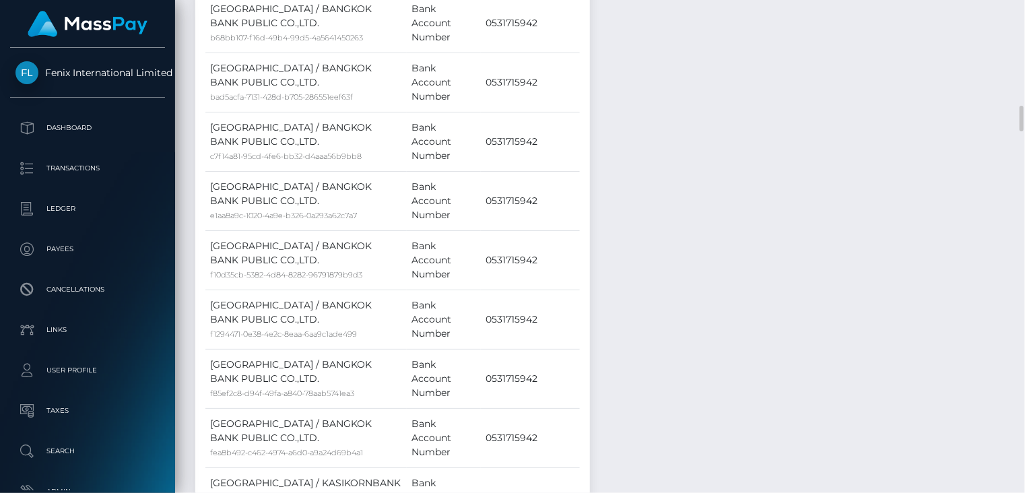
copy td "MSP66a7adc0eabbfb9"
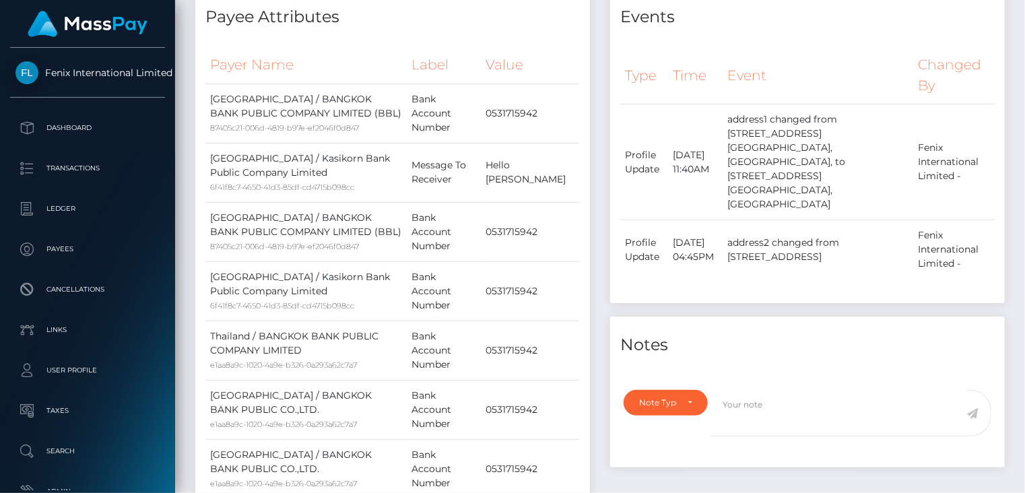
scroll to position [0, 0]
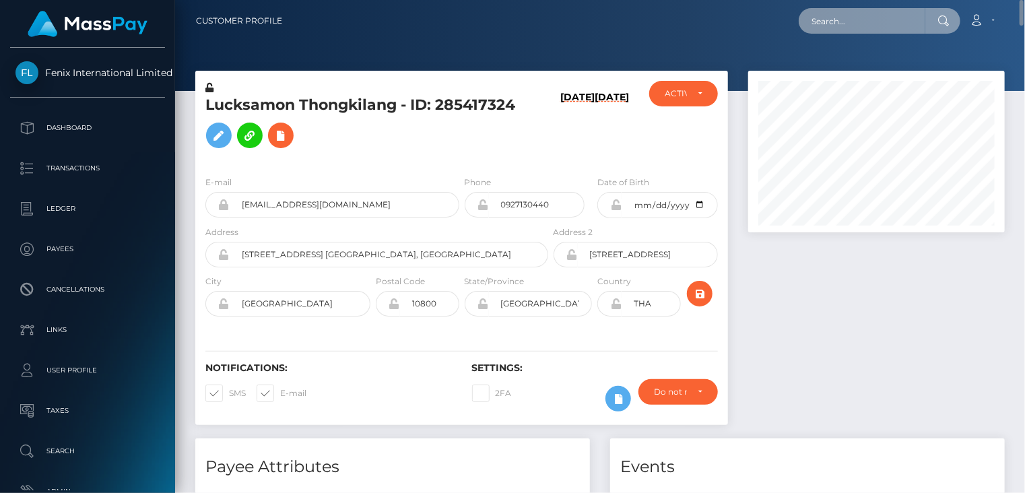
paste input "javiercantu@b360agencia.com"
type input "javiercantu@b360agencia.com"
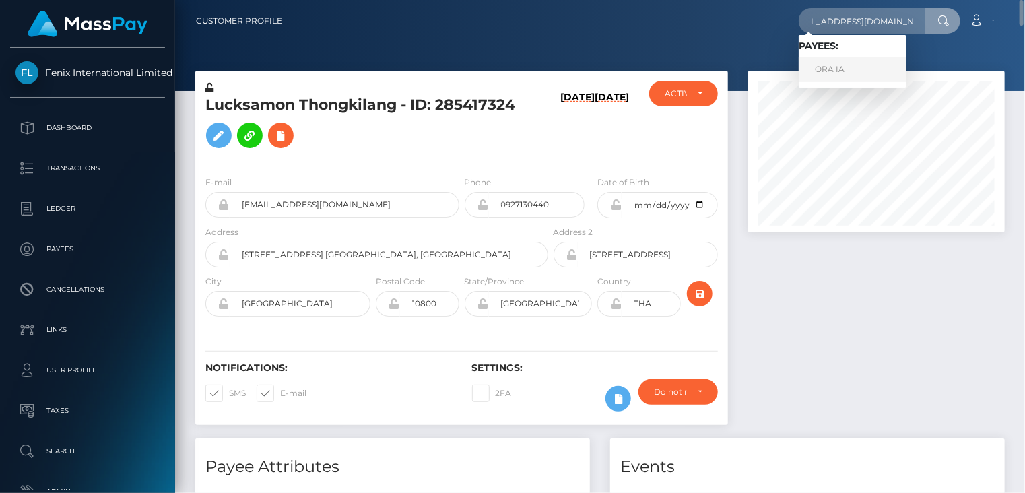
click at [829, 71] on link "ORA IA" at bounding box center [853, 69] width 108 height 25
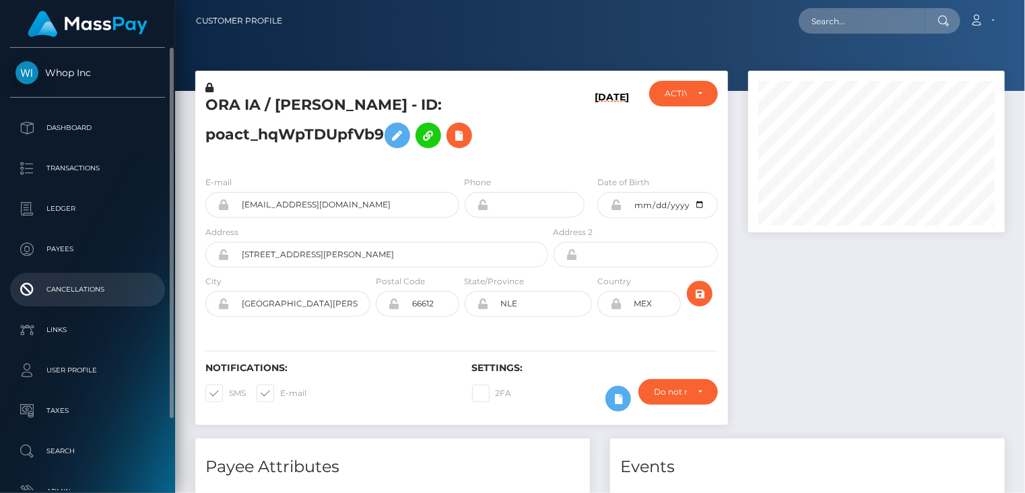
scroll to position [162, 256]
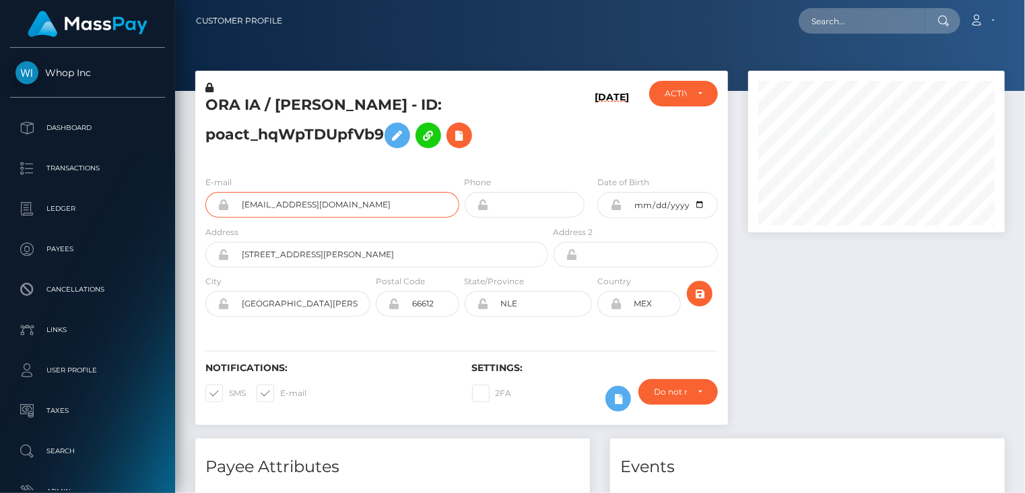
click at [320, 218] on input "[EMAIL_ADDRESS][DOMAIN_NAME]" at bounding box center [345, 205] width 230 height 26
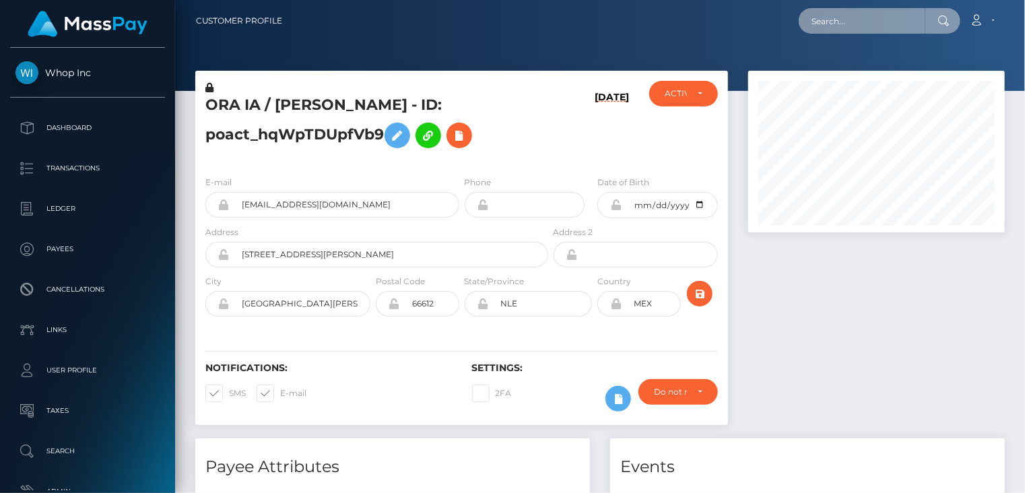
paste input "poact_C1LJTLl7Pi7f"
type input "poact_C1LJTLl7Pi7f"
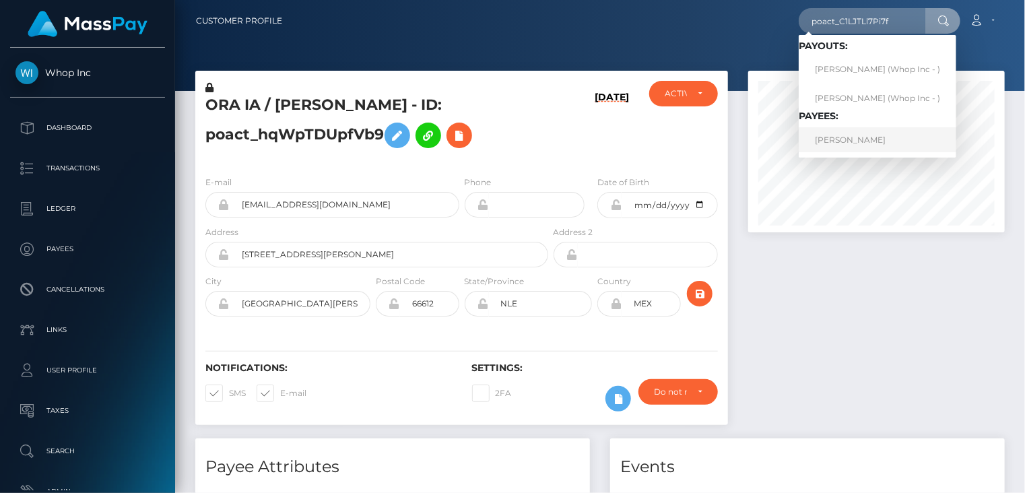
click at [860, 142] on link "Assmae Lmakhrout" at bounding box center [878, 139] width 158 height 25
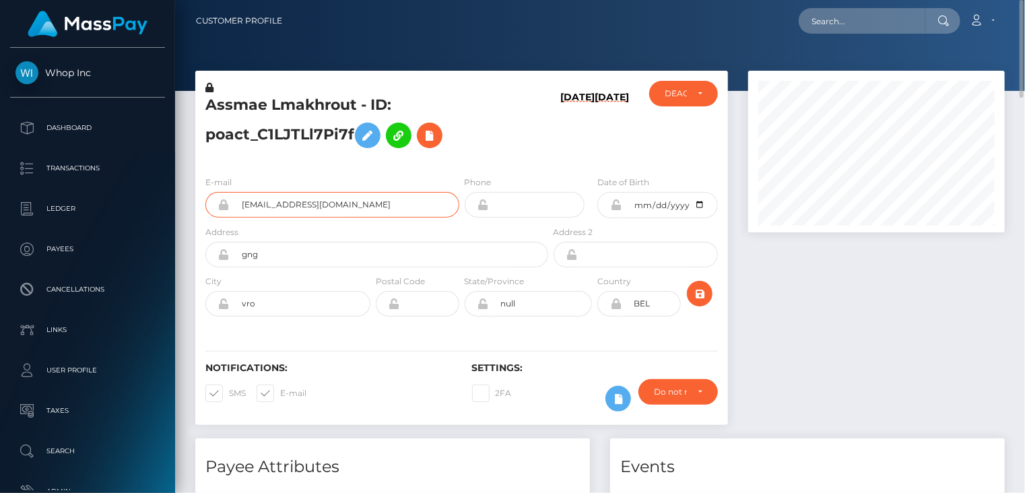
click at [295, 208] on input "[EMAIL_ADDRESS][DOMAIN_NAME]" at bounding box center [345, 205] width 230 height 26
click at [307, 124] on h5 "Assmae Lmakhrout - ID: poact_C1LJTLl7Pi7f" at bounding box center [372, 125] width 335 height 60
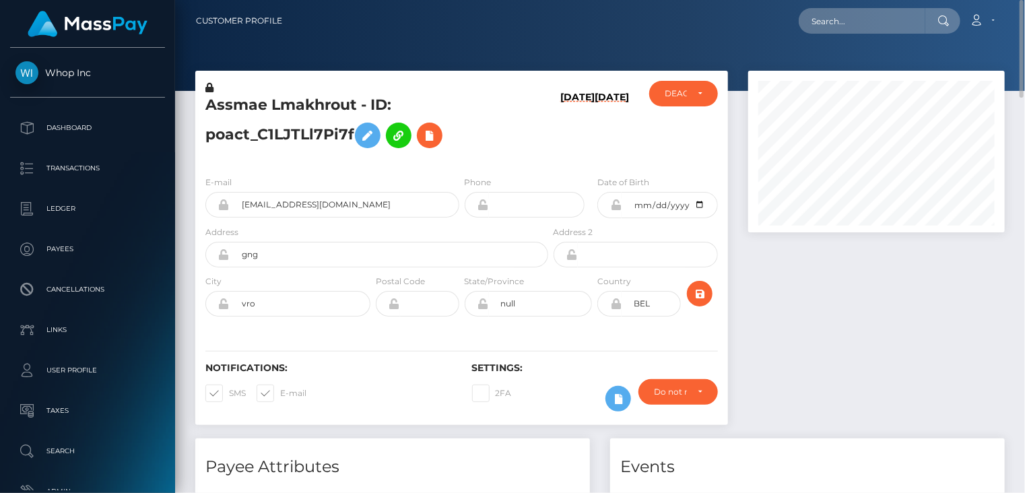
copy h5 "poact_C1LJTLl7Pi7f"
paste input "poact_BygDn9wLgYub"
type input "poact_BygDn9wLgYub"
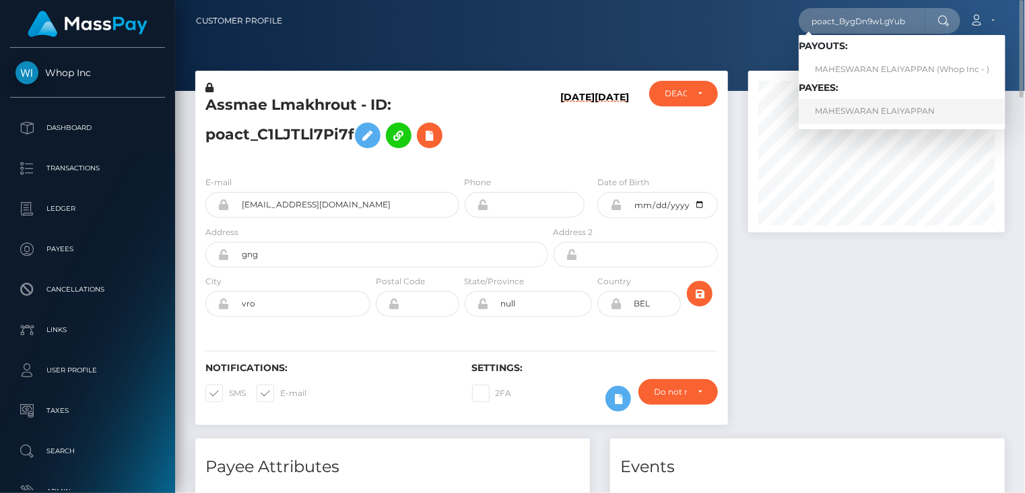
click at [903, 107] on link "MAHESWARAN ELAIYAPPAN" at bounding box center [902, 111] width 207 height 25
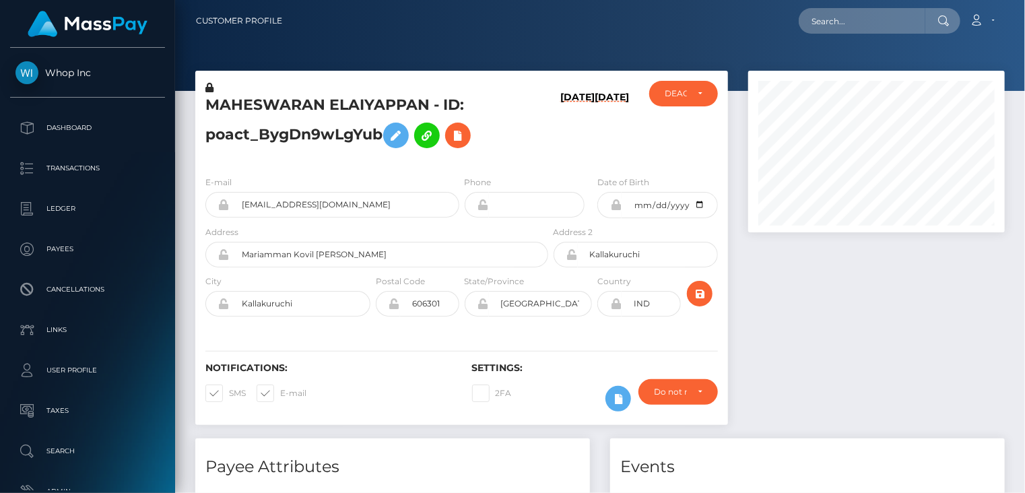
scroll to position [162, 256]
click at [272, 106] on h5 "MAHESWARAN ELAIYAPPAN - ID: poact_BygDn9wLgYub" at bounding box center [372, 125] width 335 height 60
copy h5 "MAHESWARAN"
click at [340, 137] on h5 "MAHESWARAN ELAIYAPPAN - ID: poact_BygDn9wLgYub" at bounding box center [372, 125] width 335 height 60
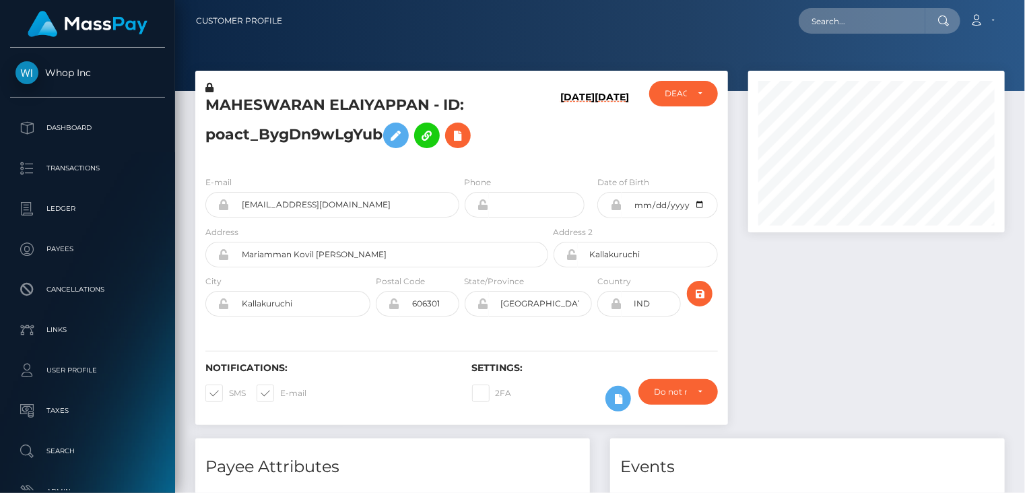
click at [340, 137] on h5 "MAHESWARAN ELAIYAPPAN - ID: poact_BygDn9wLgYub" at bounding box center [372, 125] width 335 height 60
copy h5 "poact_BygDn9wLgYub"
paste input "poact_041ue4zHmiQO"
type input "poact_041ue4zHmiQO"
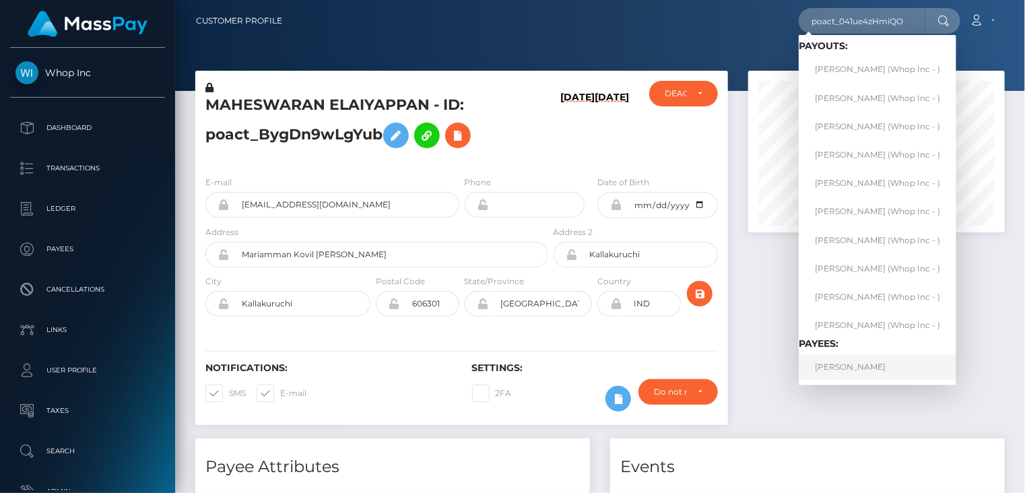
click at [841, 362] on link "SELVI MONICA" at bounding box center [878, 366] width 158 height 25
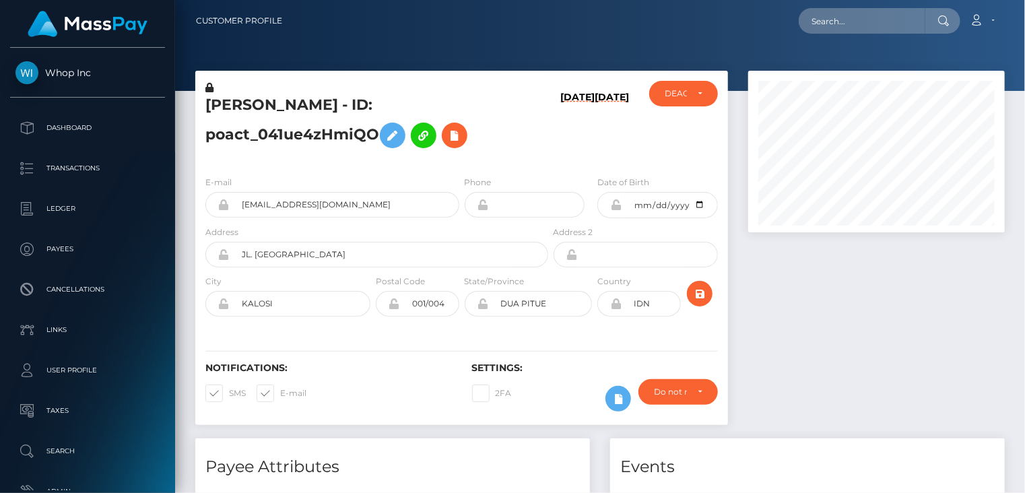
scroll to position [162, 256]
click at [380, 106] on h5 "[PERSON_NAME] - ID: poact_041ue4zHmiQO" at bounding box center [372, 125] width 335 height 60
copy h5 "poact_041ue4zHmiQO"
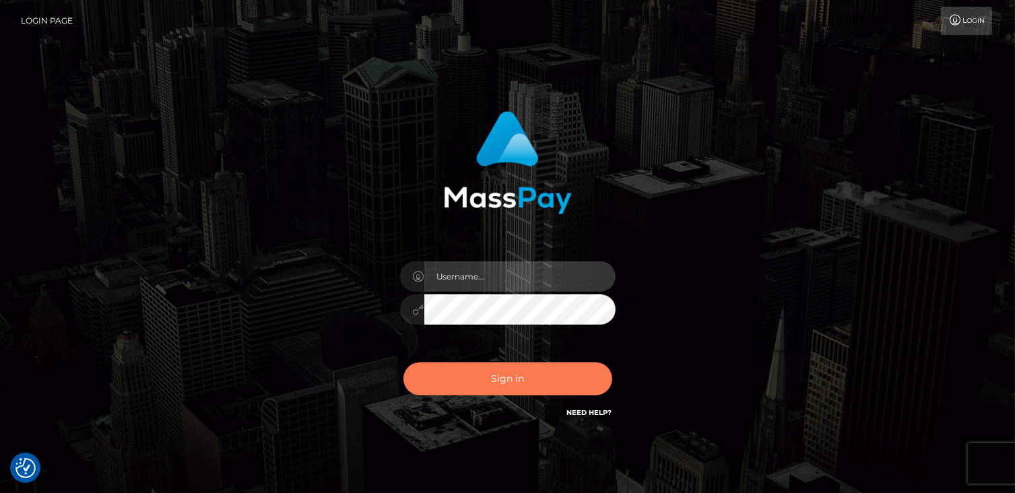
type input "catalinad"
click at [534, 377] on button "Sign in" at bounding box center [508, 378] width 209 height 33
type input "catalinad"
click at [530, 381] on button "Sign in" at bounding box center [508, 378] width 209 height 33
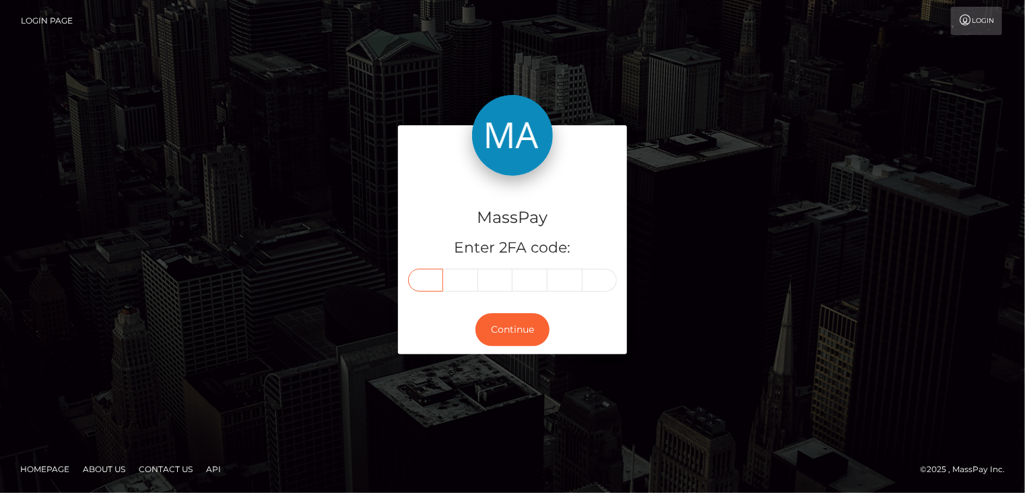
click at [441, 278] on input "text" at bounding box center [425, 280] width 35 height 23
type input "7"
type input "4"
type input "0"
type input "7"
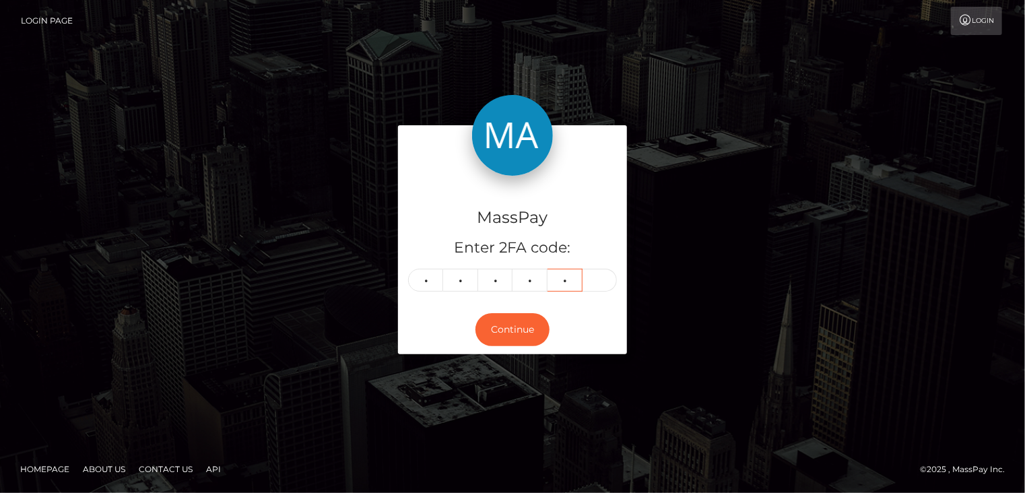
type input "5"
type input "3"
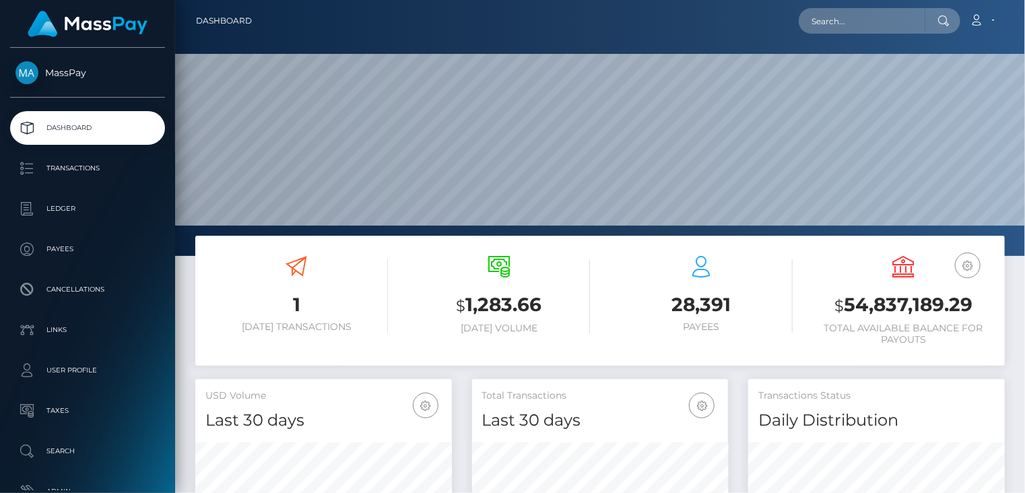
scroll to position [238, 256]
paste input "59592"
type input "59592"
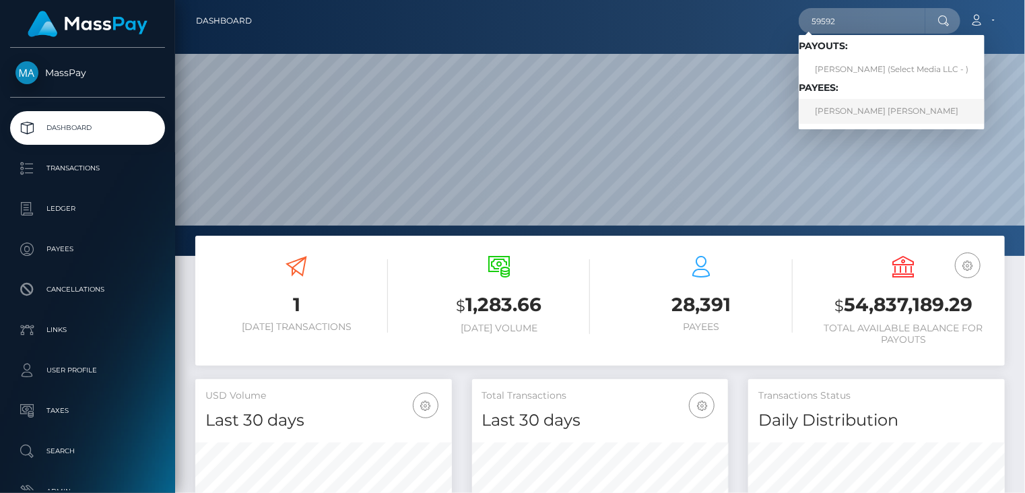
click at [838, 112] on link "FRANKLIN JR SANTANA" at bounding box center [892, 111] width 186 height 25
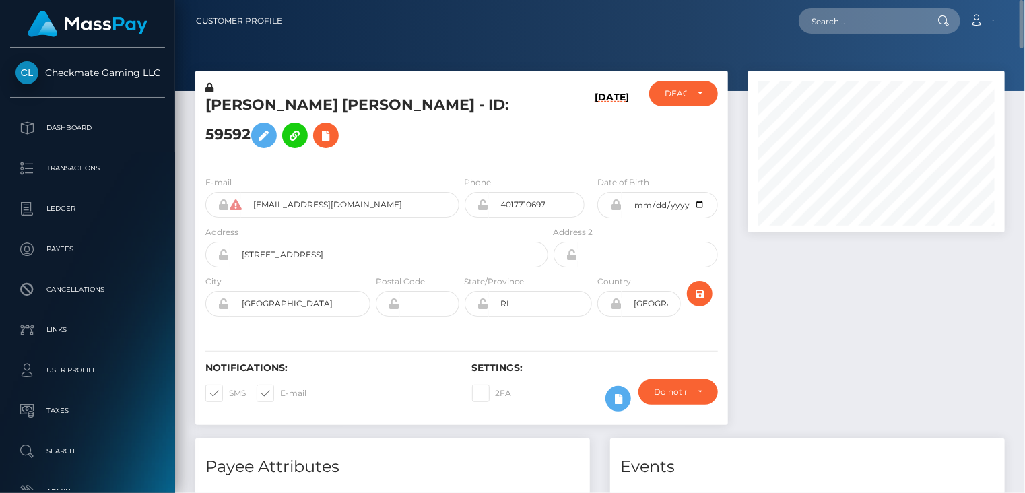
click at [287, 117] on h5 "[PERSON_NAME] [PERSON_NAME] - ID: 59592" at bounding box center [372, 125] width 335 height 60
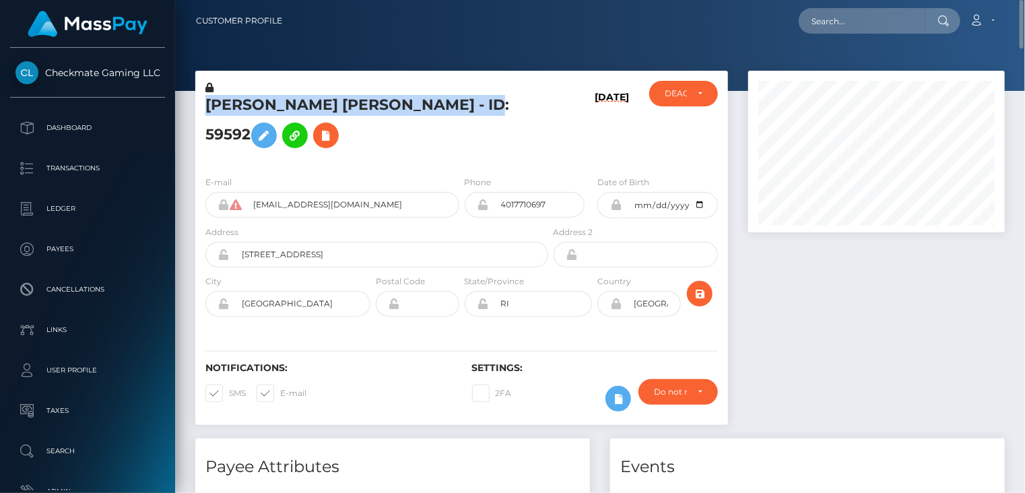
click at [287, 117] on h5 "[PERSON_NAME] [PERSON_NAME] - ID: 59592" at bounding box center [372, 125] width 335 height 60
copy h5 "[PERSON_NAME] [PERSON_NAME] - ID: 59592"
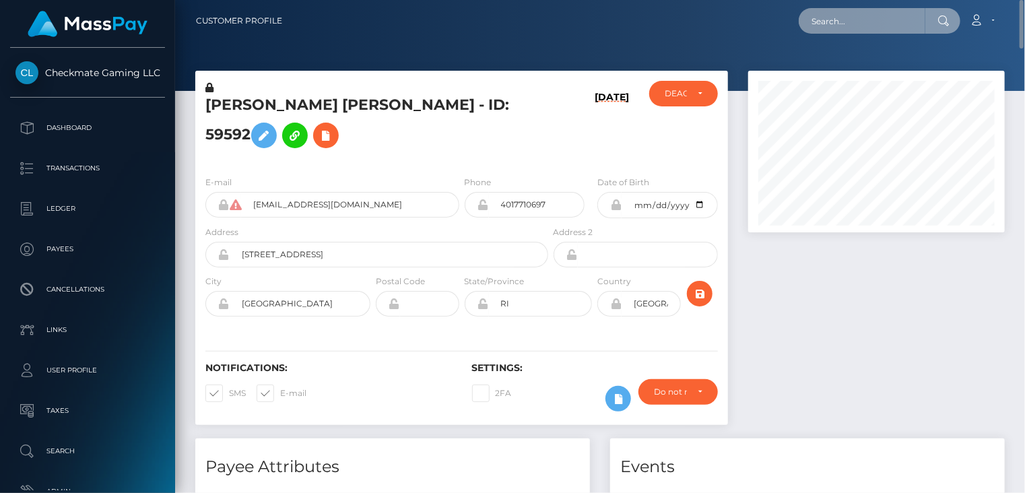
paste input "88378"
type input "88378"
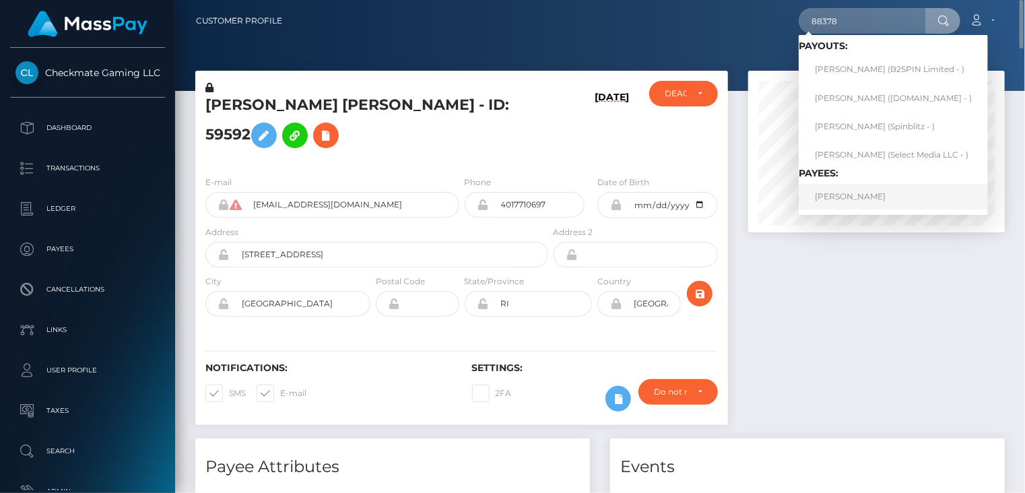
click at [838, 198] on link "[PERSON_NAME]" at bounding box center [893, 196] width 189 height 25
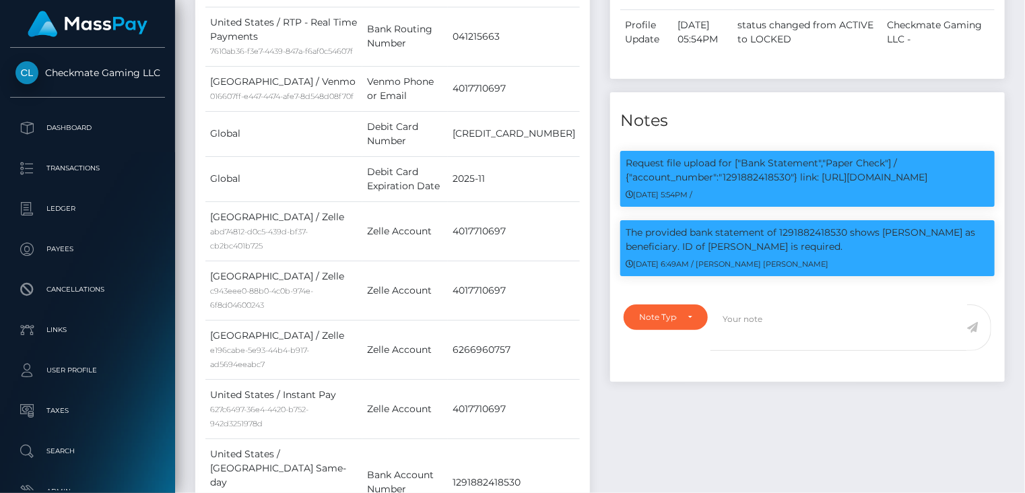
scroll to position [162, 256]
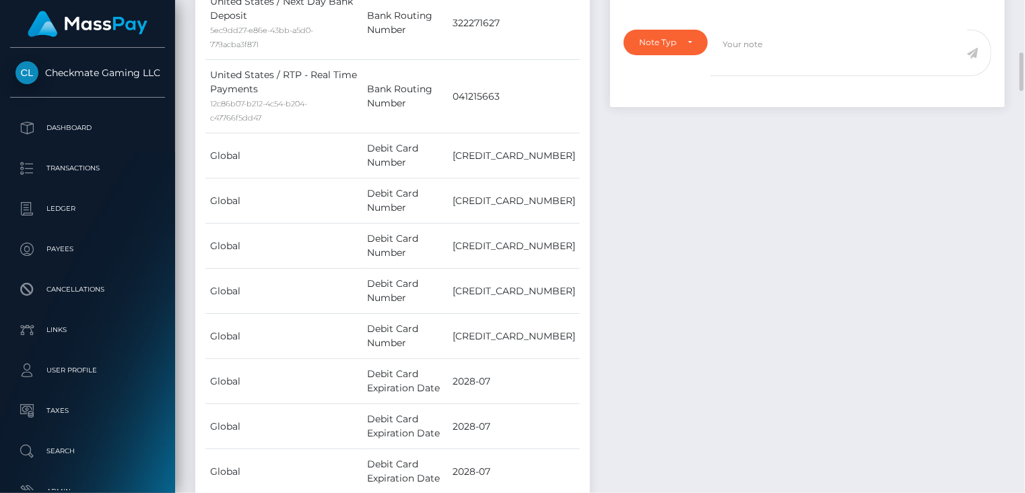
scroll to position [224, 0]
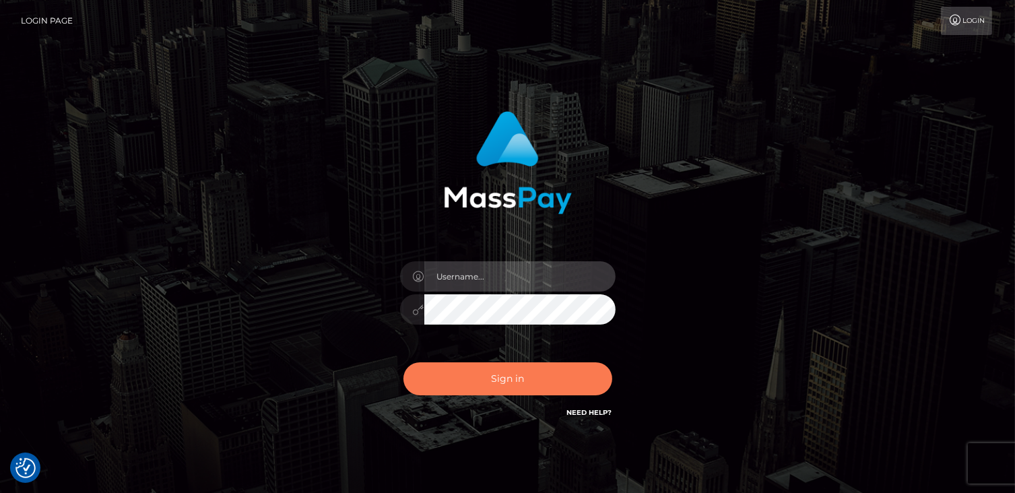
type input "catalinad"
click at [508, 375] on button "Sign in" at bounding box center [508, 378] width 209 height 33
type input "catalinad"
click at [516, 378] on button "Sign in" at bounding box center [508, 378] width 209 height 33
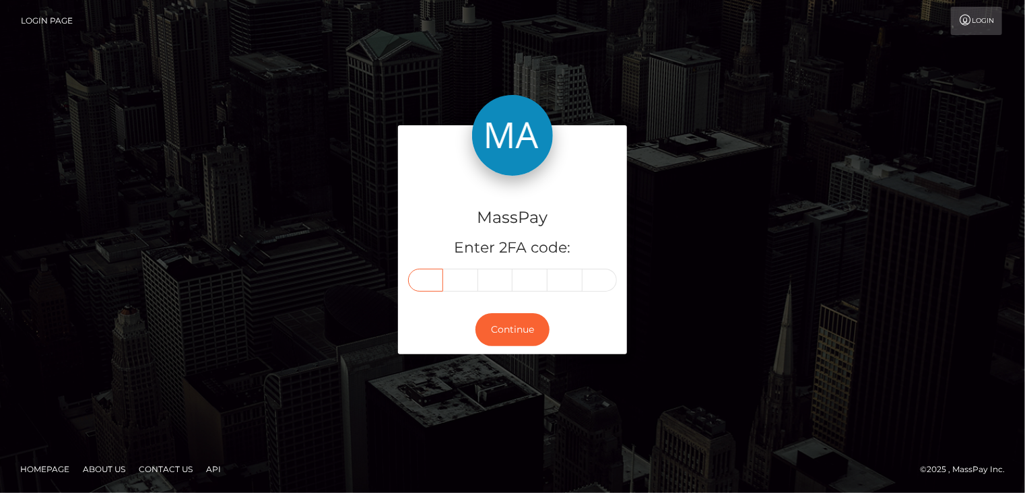
click at [437, 285] on input "text" at bounding box center [425, 280] width 35 height 23
type input "7"
type input "3"
type input "7"
type input "4"
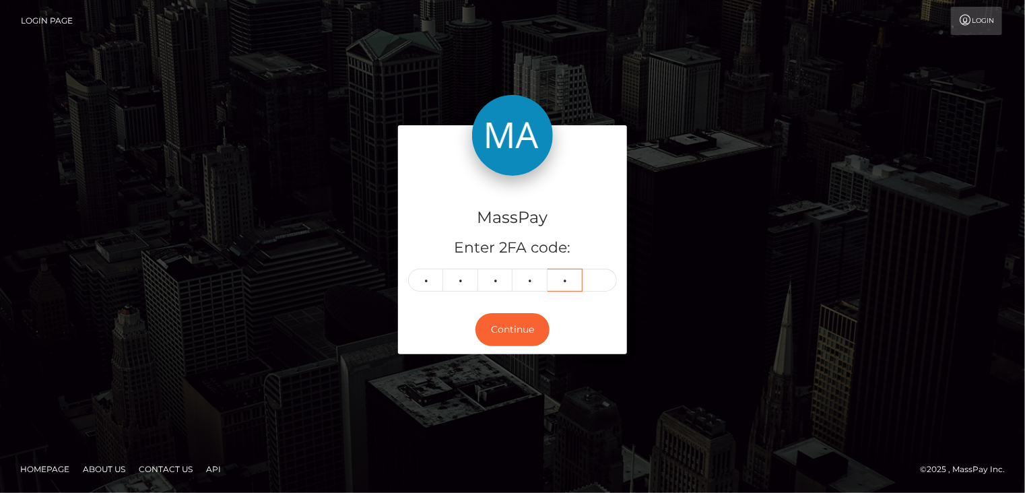
type input "6"
type input "7"
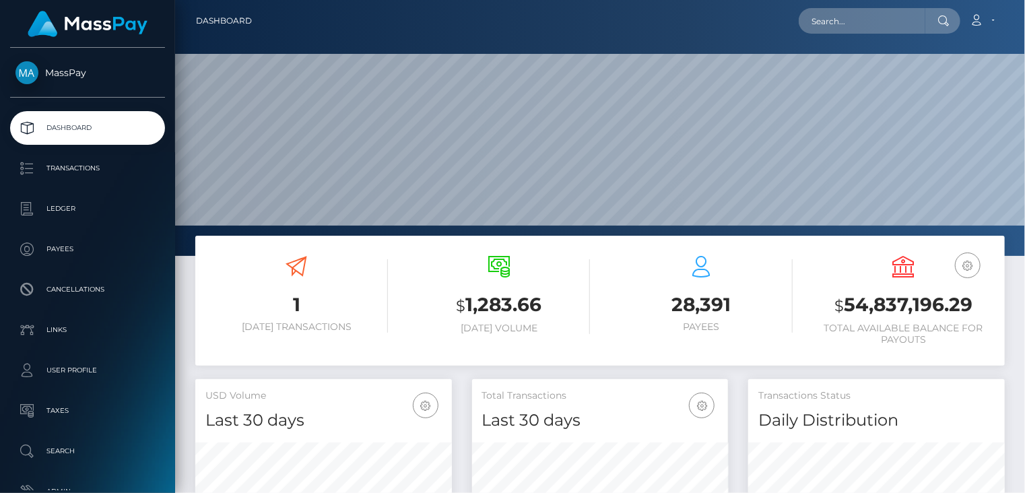
scroll to position [238, 256]
paste input "poact_RU2STsV6RJOF"
type input "poact_RU2STsV6RJOF"
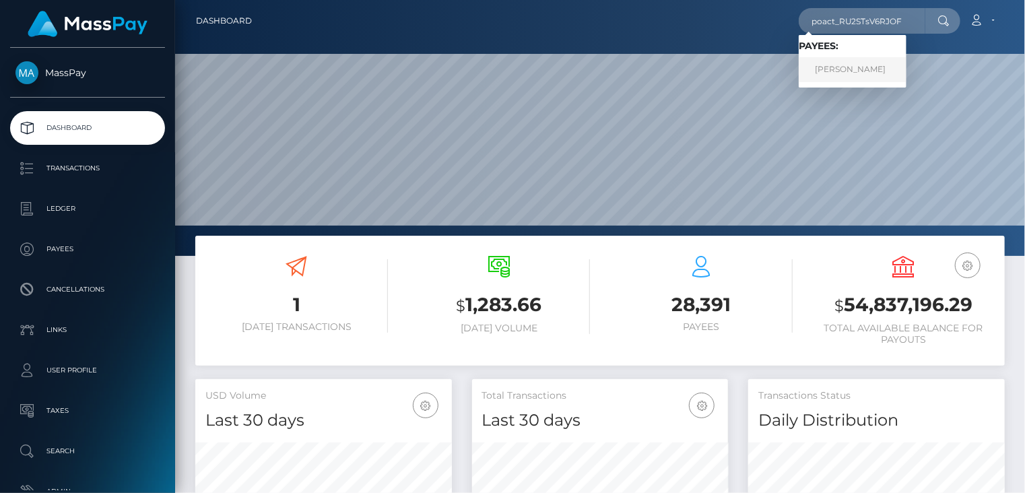
click at [833, 74] on link "Mike Jones" at bounding box center [853, 69] width 108 height 25
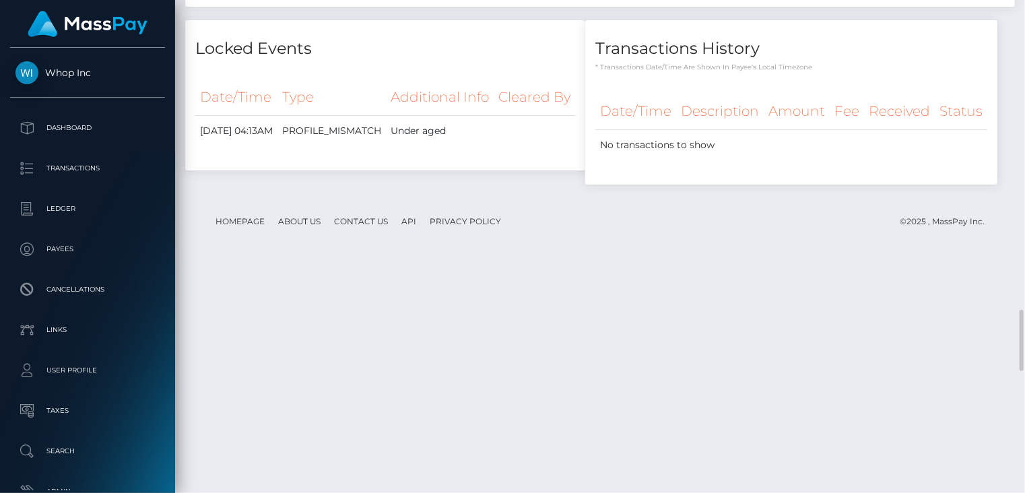
scroll to position [2472, 0]
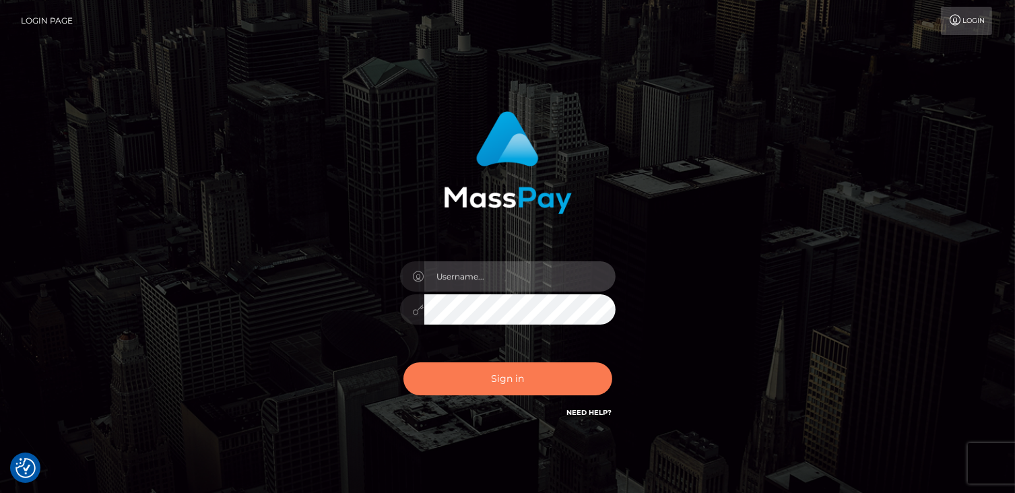
type input "catalinad"
click at [472, 371] on button "Sign in" at bounding box center [508, 378] width 209 height 33
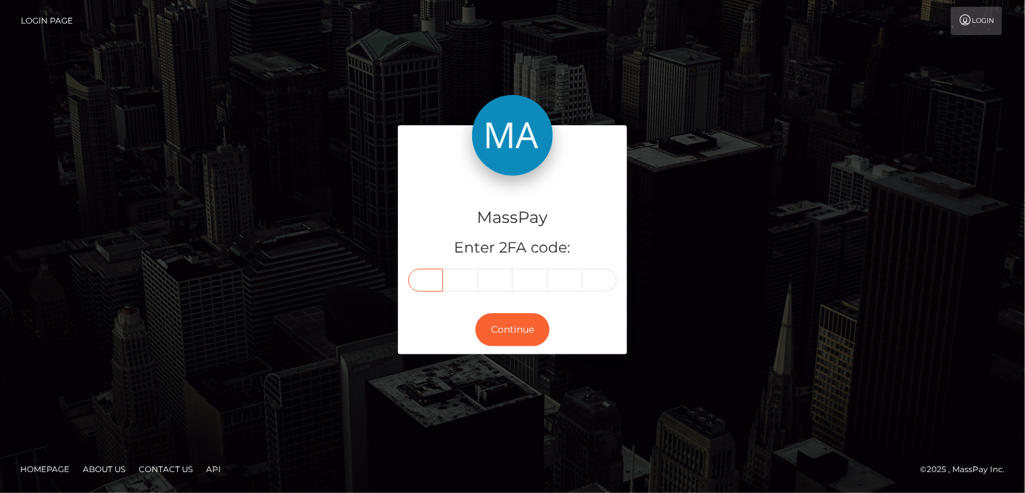
click at [420, 286] on input "text" at bounding box center [425, 280] width 35 height 23
type input "6"
type input "2"
type input "4"
type input "3"
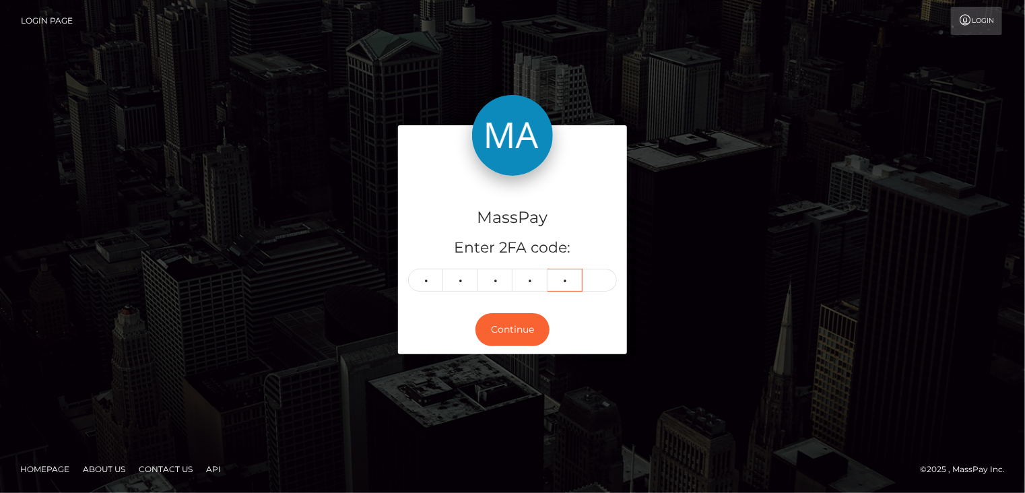
type input "9"
type input "3"
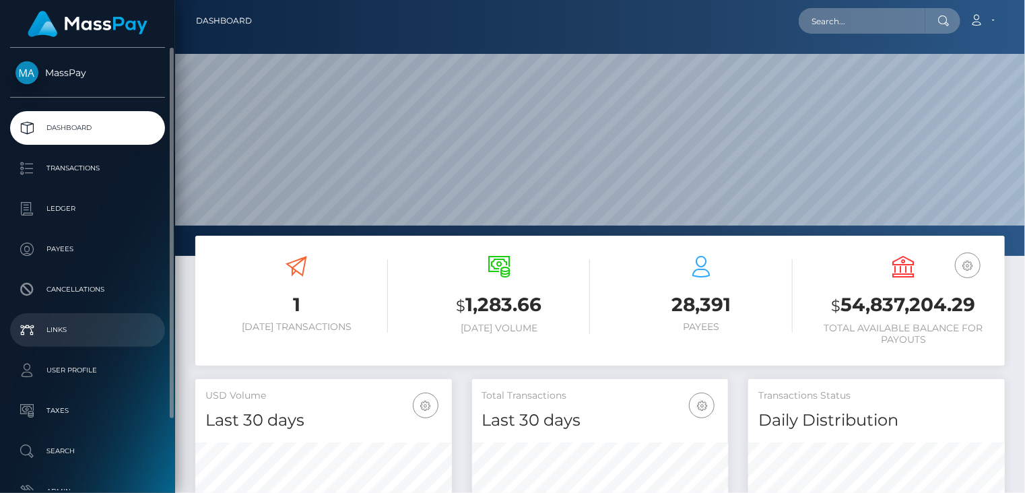
scroll to position [238, 256]
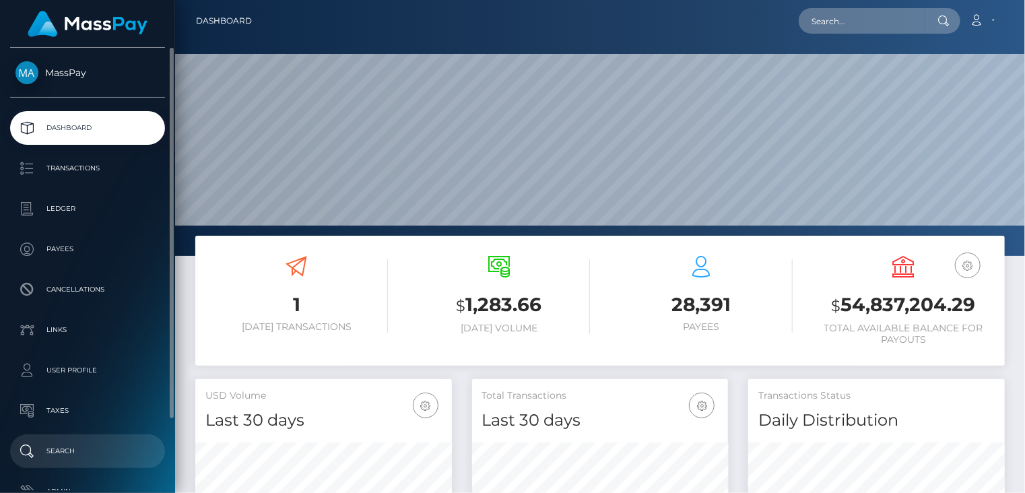
click at [93, 449] on p "Search" at bounding box center [87, 451] width 144 height 20
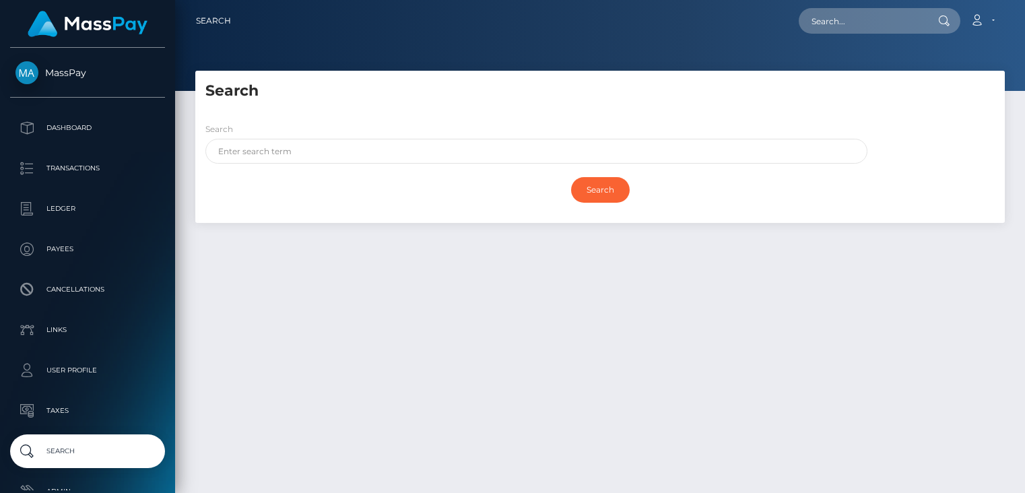
click at [307, 157] on input "text" at bounding box center [536, 151] width 662 height 25
click at [571, 177] on input "Search" at bounding box center [600, 190] width 59 height 26
click at [603, 195] on input "Search" at bounding box center [600, 190] width 59 height 26
click at [593, 194] on input "Search" at bounding box center [600, 190] width 59 height 26
click at [275, 160] on input "[PERSON_NAME] tu" at bounding box center [536, 151] width 662 height 25
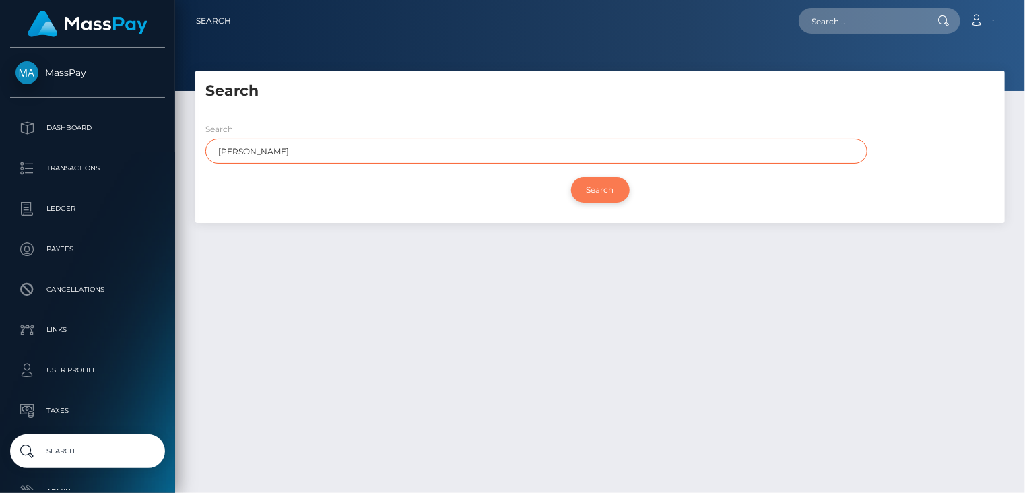
type input "[PERSON_NAME]"
click at [586, 200] on input "Search" at bounding box center [600, 190] width 59 height 26
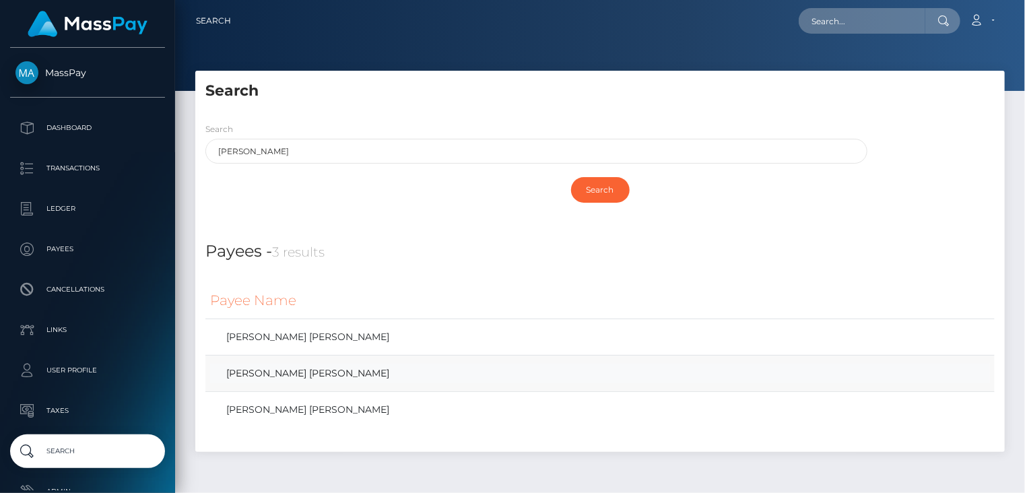
click at [298, 378] on link "[PERSON_NAME] [PERSON_NAME]" at bounding box center [600, 374] width 780 height 20
click at [276, 408] on link "[PERSON_NAME] [PERSON_NAME]" at bounding box center [600, 410] width 780 height 20
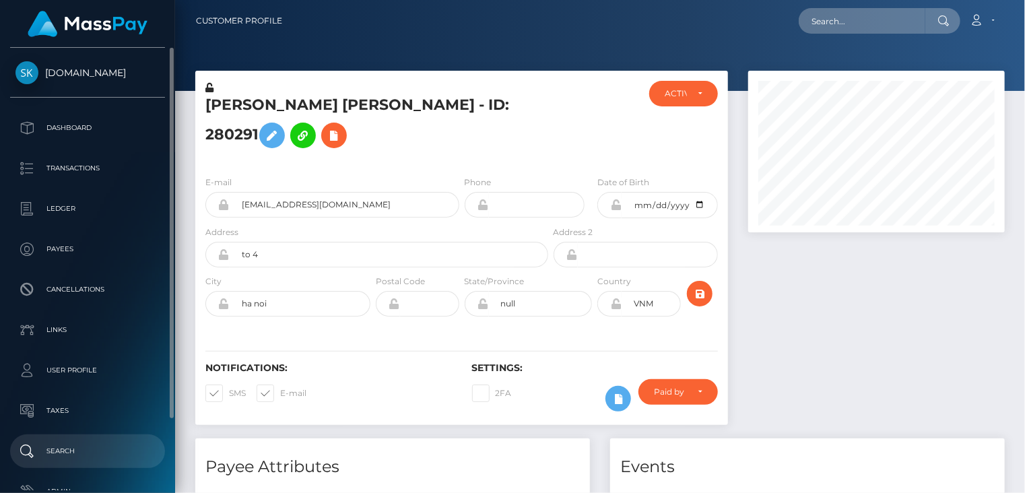
click at [88, 447] on p "Search" at bounding box center [87, 451] width 144 height 20
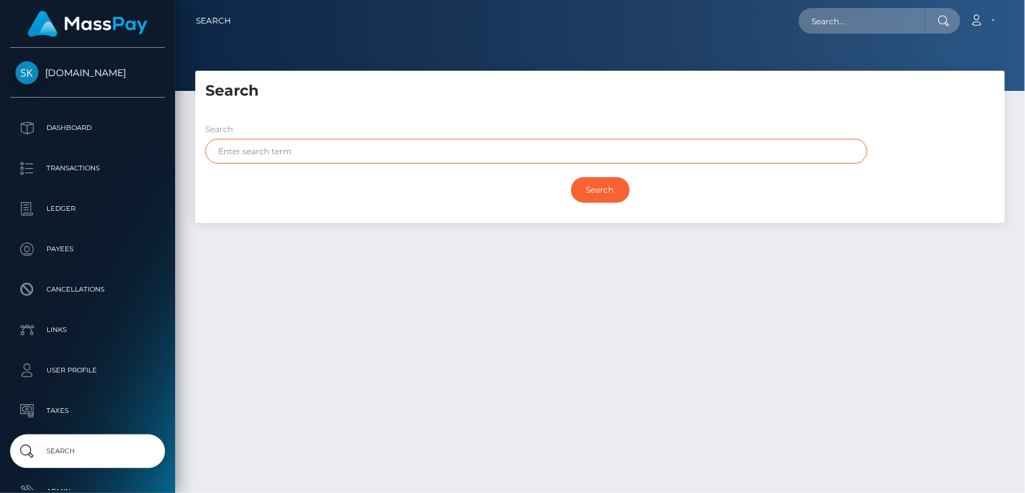
click at [325, 155] on input "text" at bounding box center [536, 151] width 662 height 25
click at [278, 158] on input "tran" at bounding box center [536, 151] width 662 height 25
type input "tran anh"
click at [600, 187] on input "Search" at bounding box center [600, 190] width 59 height 26
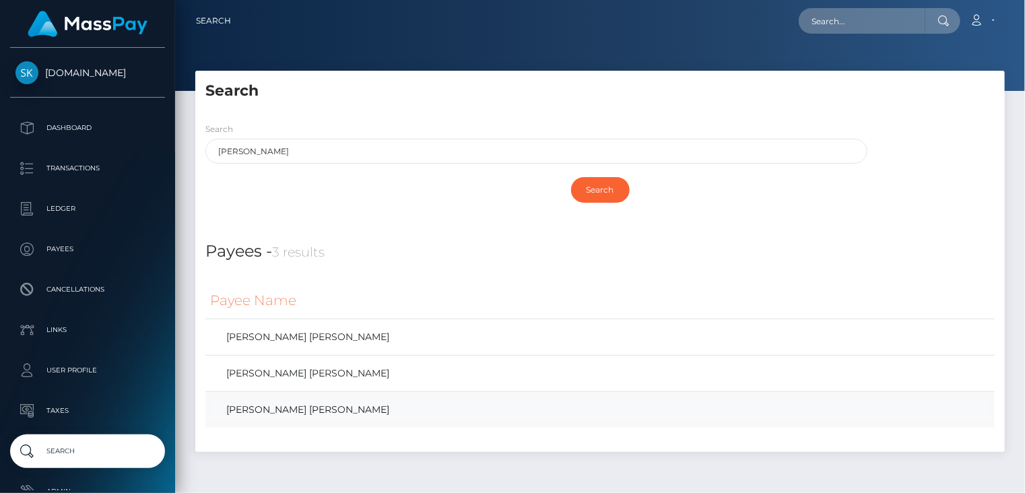
click at [288, 416] on link "Tu Tran anh" at bounding box center [600, 410] width 780 height 20
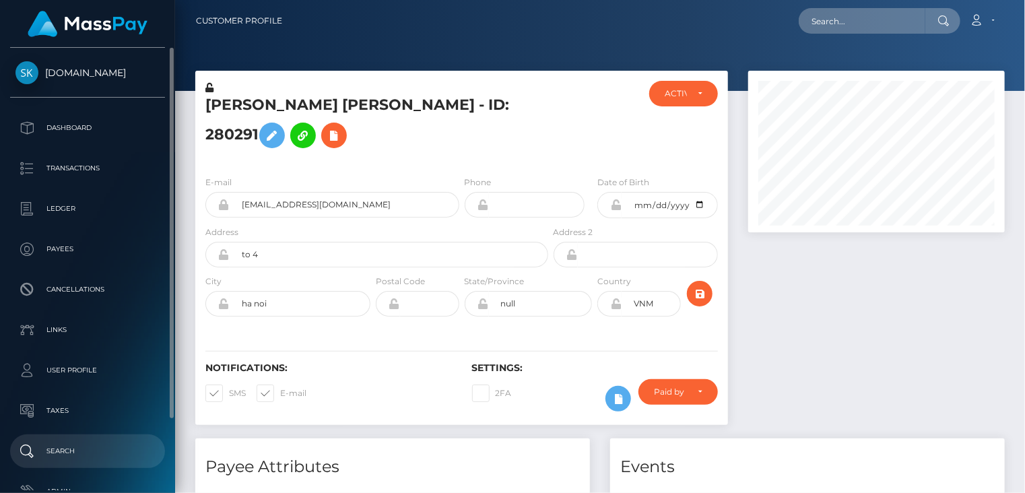
click at [96, 443] on p "Search" at bounding box center [87, 451] width 144 height 20
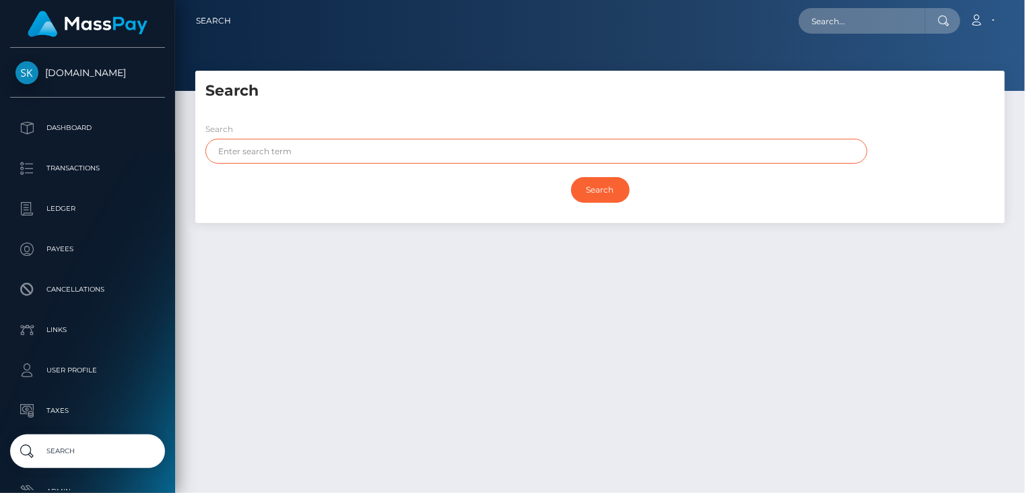
click at [329, 157] on input "text" at bounding box center [536, 151] width 662 height 25
type input "[PERSON_NAME]"
click at [571, 177] on input "Search" at bounding box center [600, 190] width 59 height 26
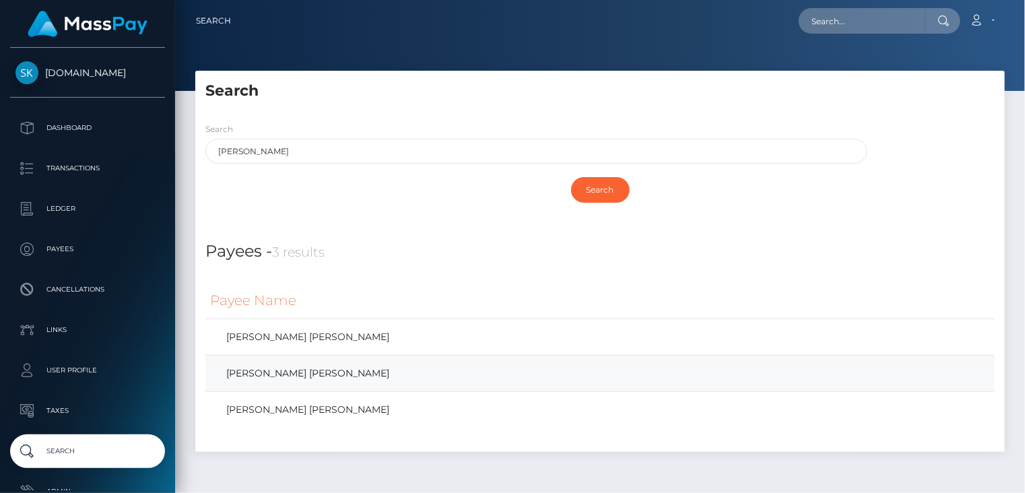
click at [288, 376] on link "[PERSON_NAME] [PERSON_NAME]" at bounding box center [600, 374] width 780 height 20
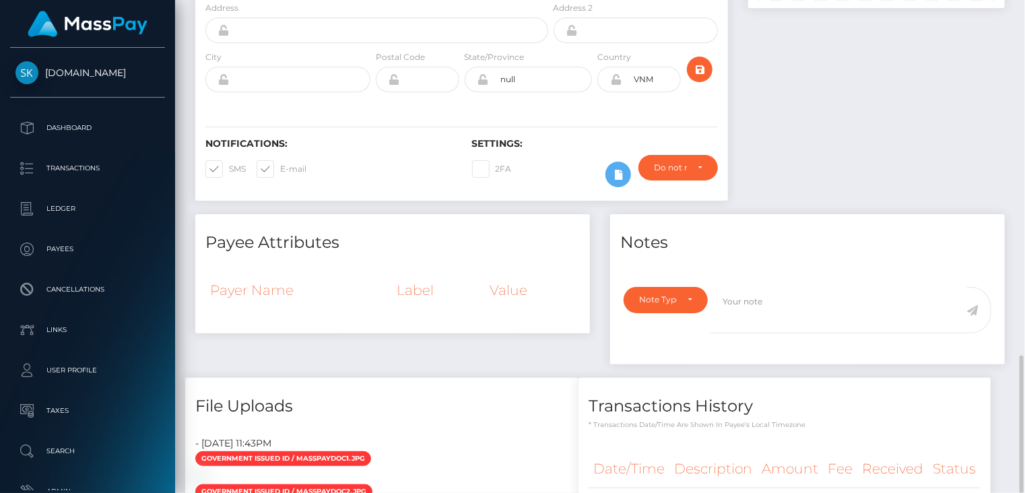
scroll to position [449, 0]
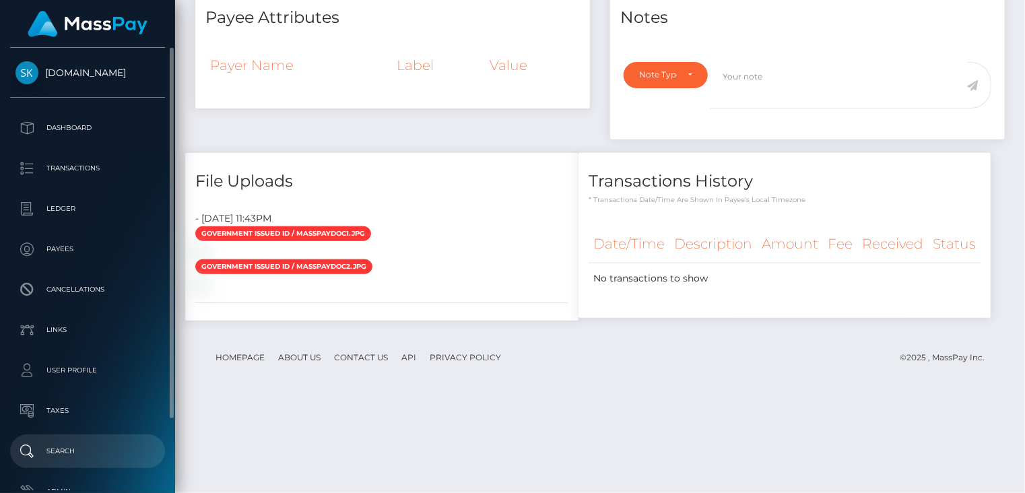
click at [86, 456] on p "Search" at bounding box center [87, 451] width 144 height 20
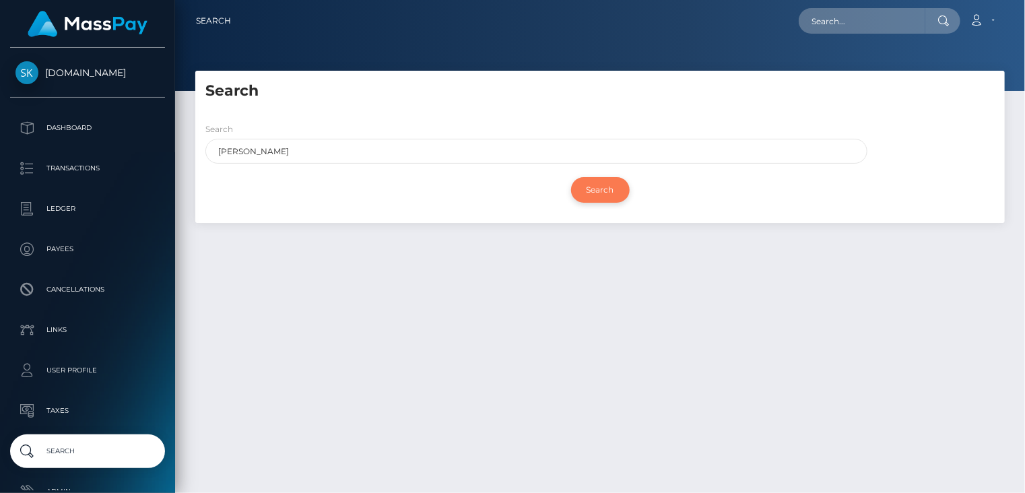
type input "[PERSON_NAME]"
click at [596, 182] on input "Search" at bounding box center [600, 190] width 59 height 26
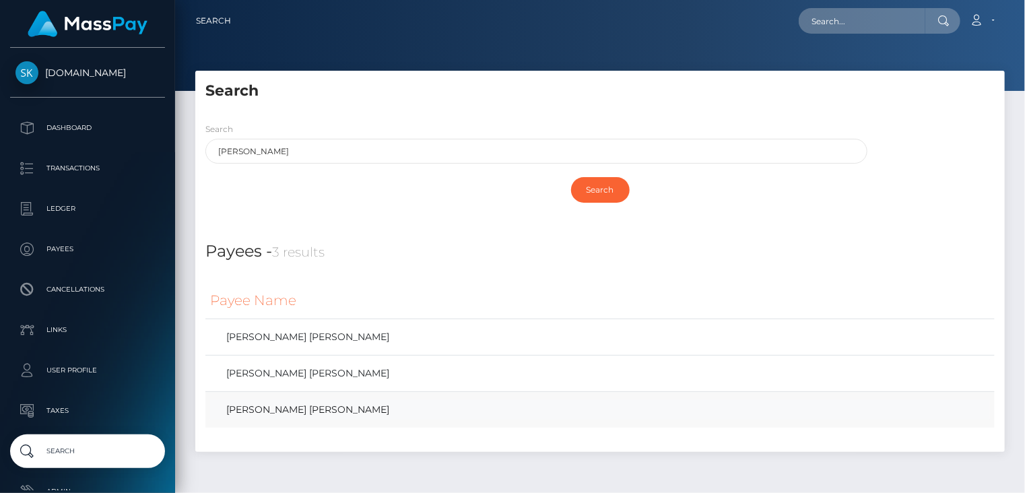
click at [337, 406] on link "Tu Tran anh" at bounding box center [600, 410] width 780 height 20
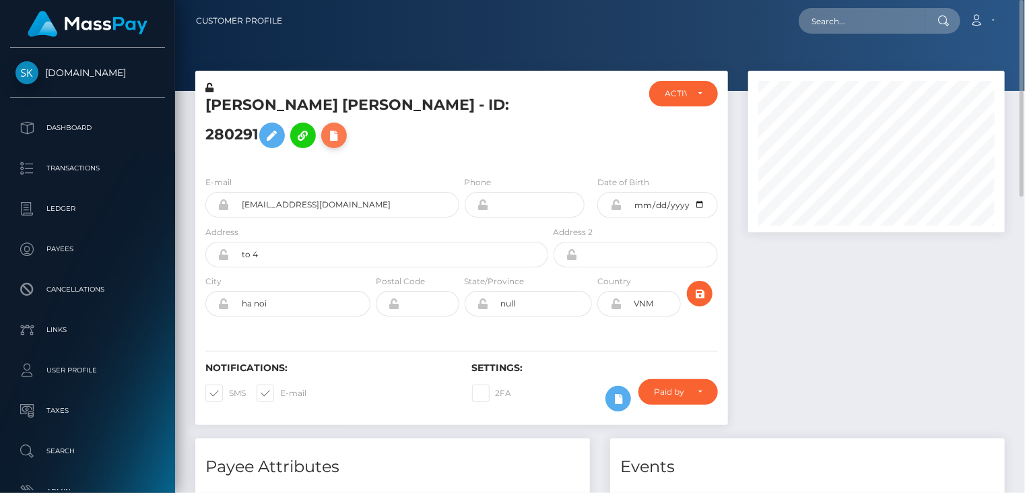
click at [342, 127] on icon at bounding box center [334, 135] width 16 height 17
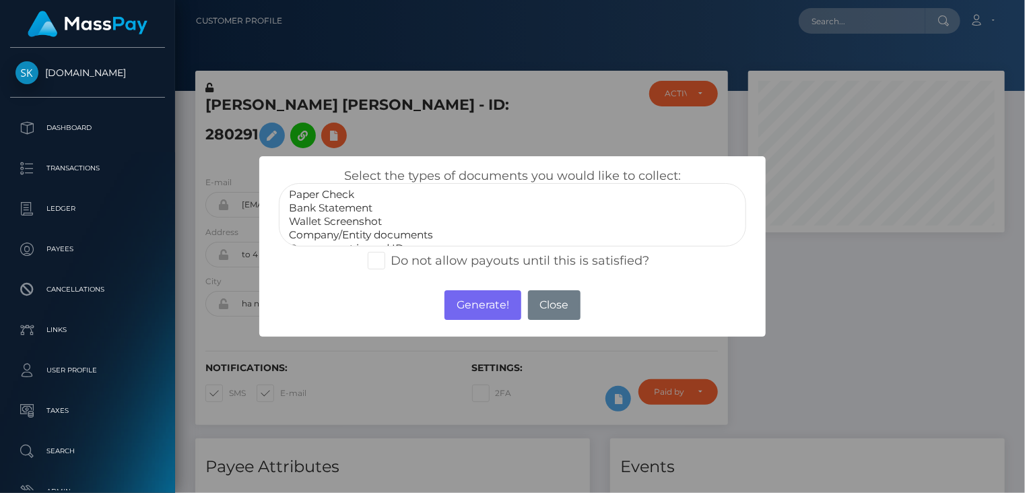
scroll to position [27, 0]
select select "Government issued ID"
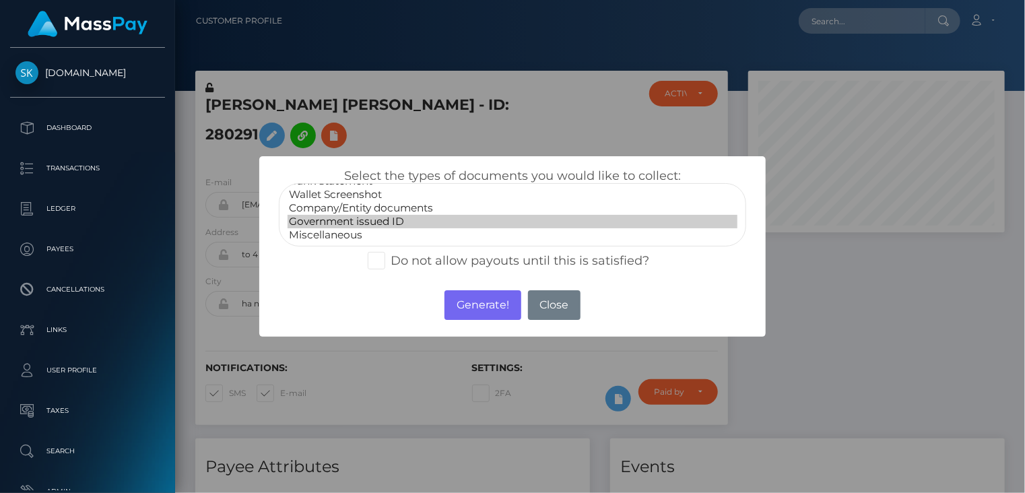
click at [395, 222] on option "Government issued ID" at bounding box center [513, 221] width 451 height 13
click at [486, 310] on button "Generate!" at bounding box center [483, 305] width 76 height 30
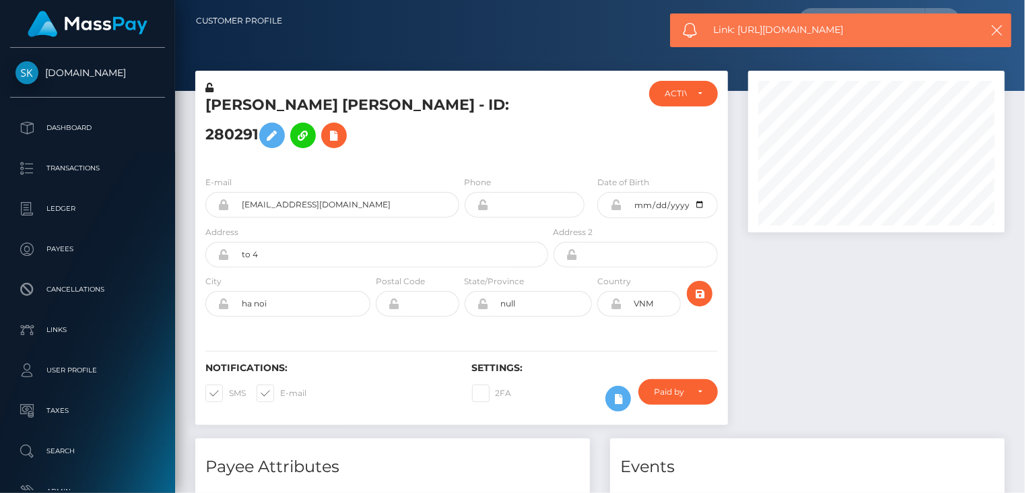
click at [796, 29] on span "Link: [URL][DOMAIN_NAME]" at bounding box center [840, 30] width 253 height 14
copy span "Link: [URL][DOMAIN_NAME]"
